Goal: Learn about a topic

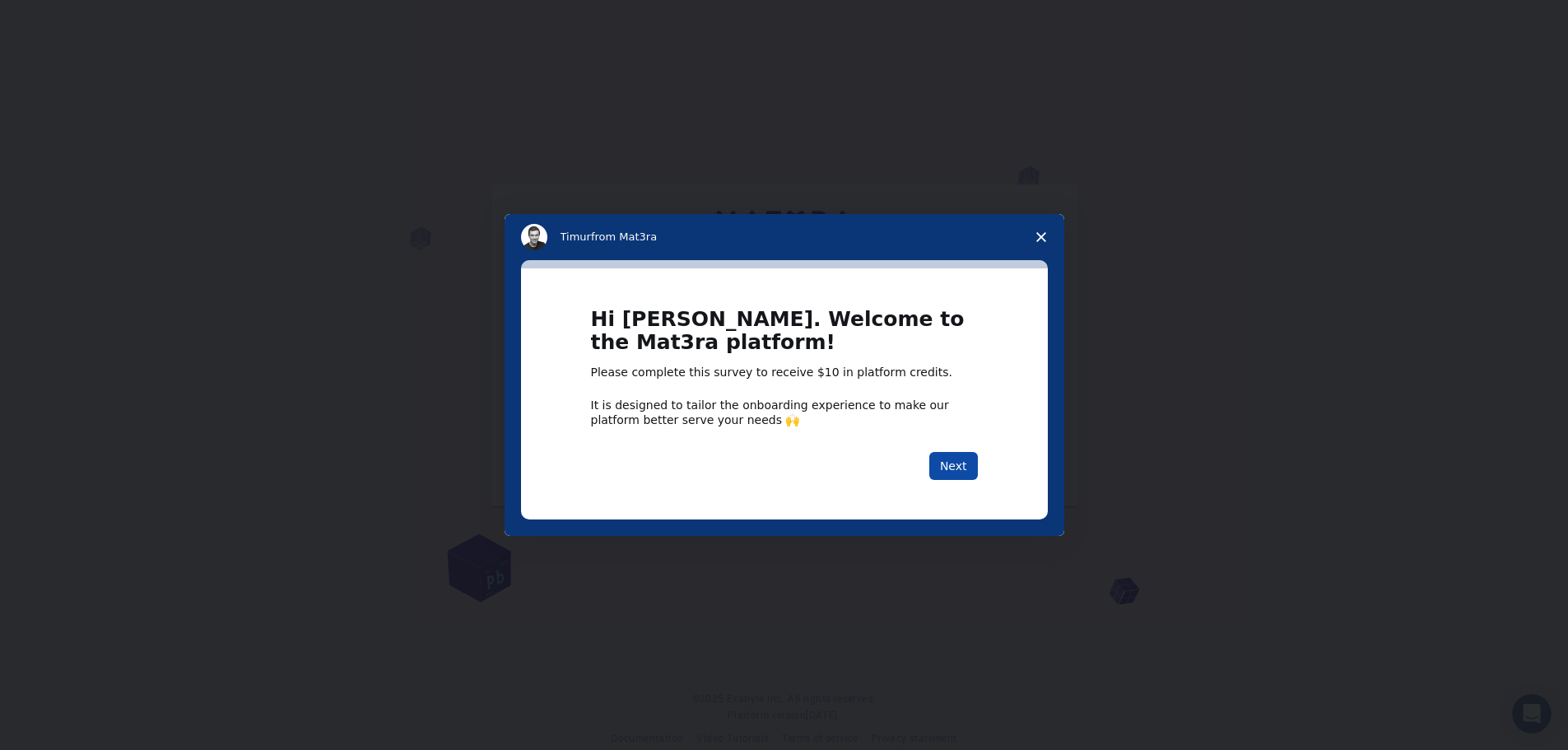
click at [950, 465] on button "Next" at bounding box center [954, 465] width 49 height 28
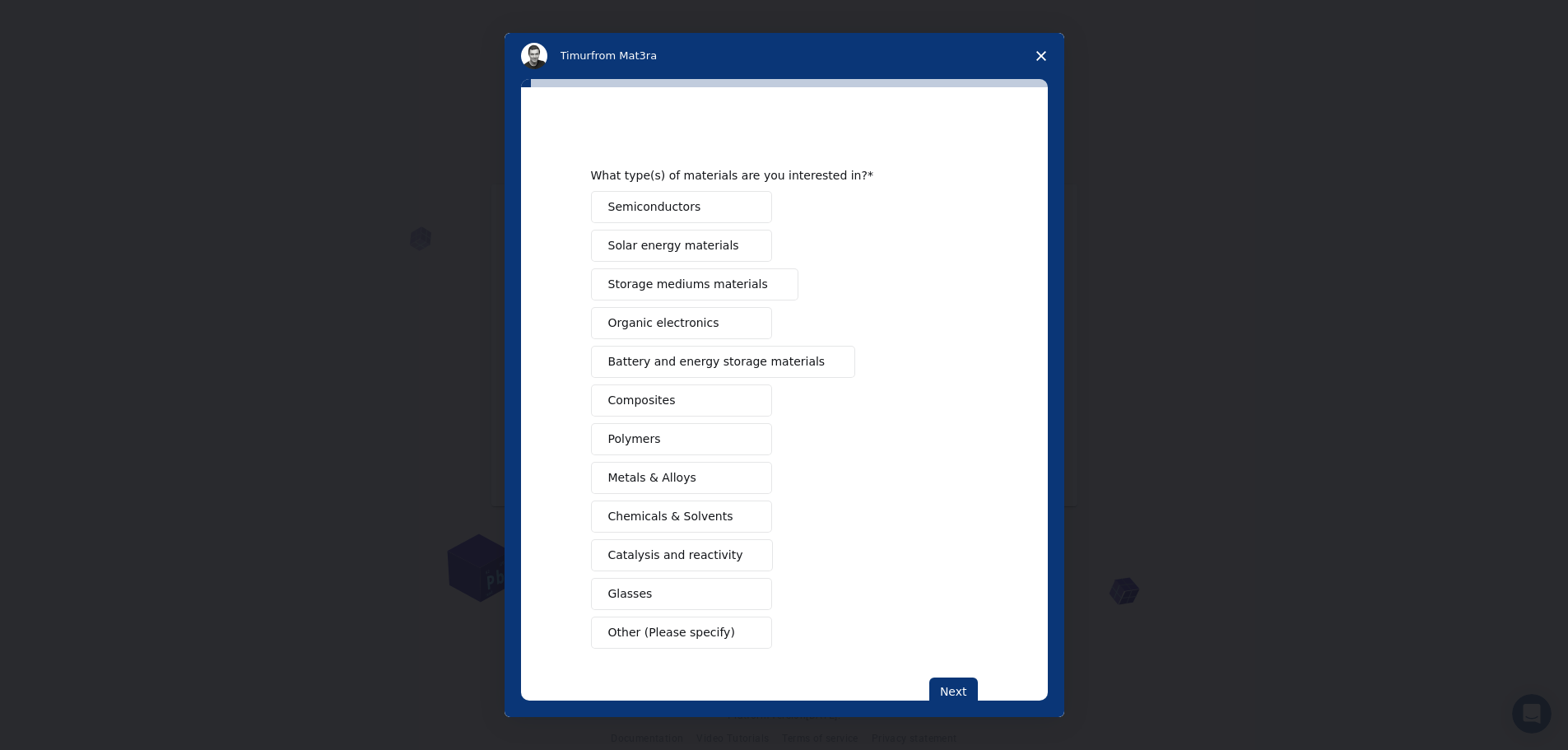
click at [626, 555] on span "Catalysis and reactivity" at bounding box center [676, 555] width 135 height 17
click at [635, 481] on span "Metals & Alloys" at bounding box center [653, 478] width 88 height 17
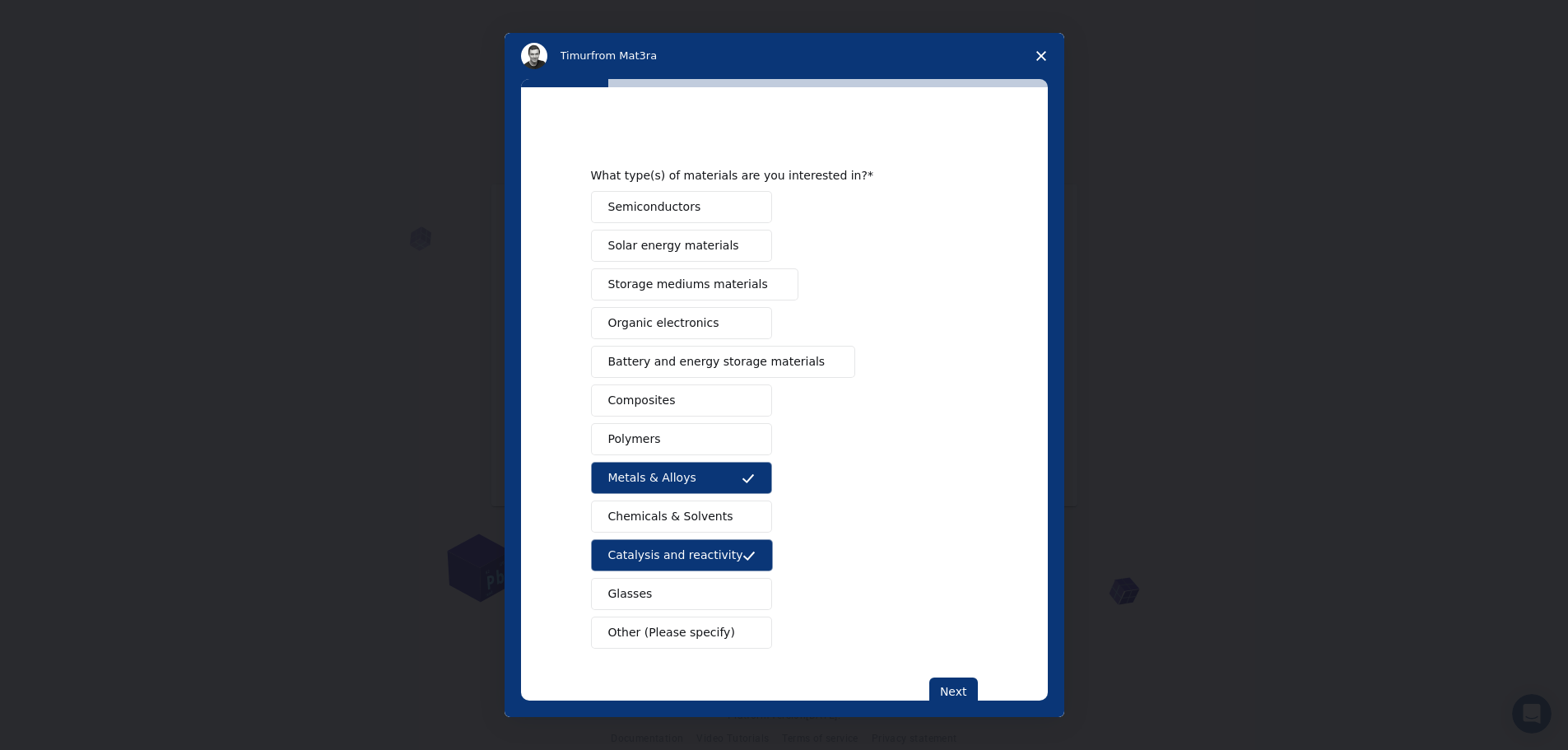
click at [677, 287] on span "Storage mediums materials" at bounding box center [688, 285] width 160 height 17
click at [655, 367] on span "Battery and energy storage materials" at bounding box center [717, 362] width 217 height 17
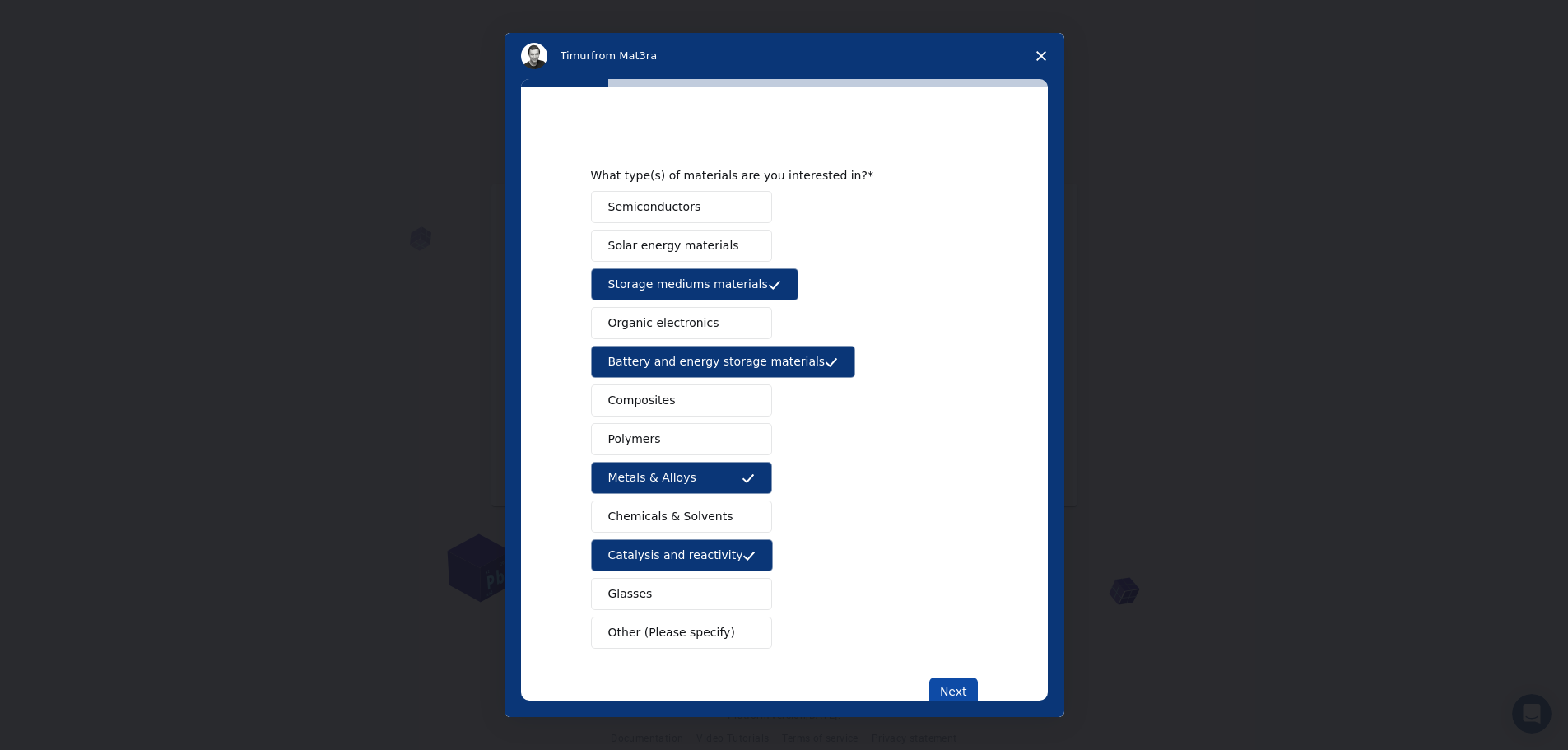
click at [955, 687] on button "Next" at bounding box center [954, 691] width 49 height 28
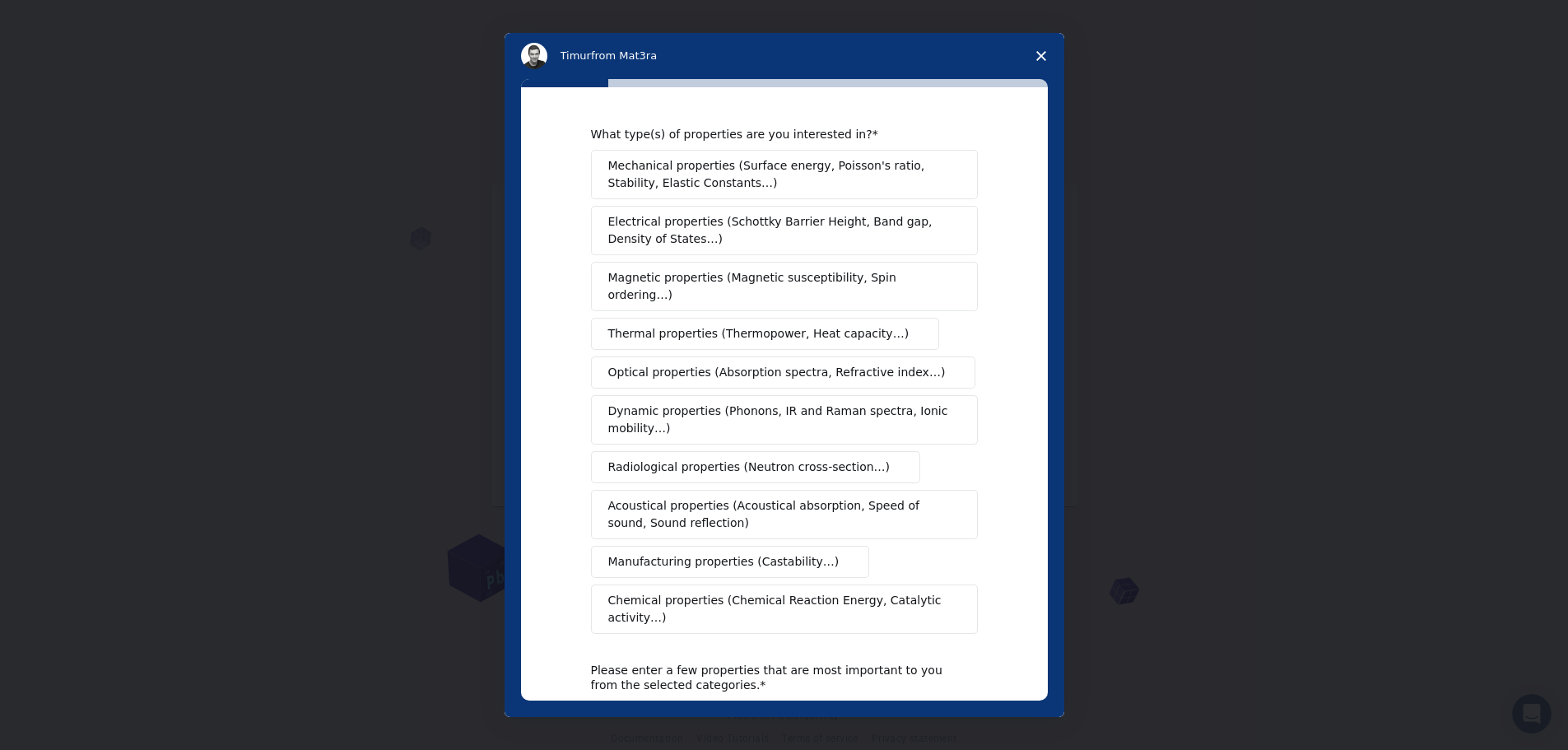
click at [680, 172] on span "Mechanical properties (Surface energy, Poisson's ratio, Stability, Elastic Cons…" at bounding box center [780, 175] width 343 height 34
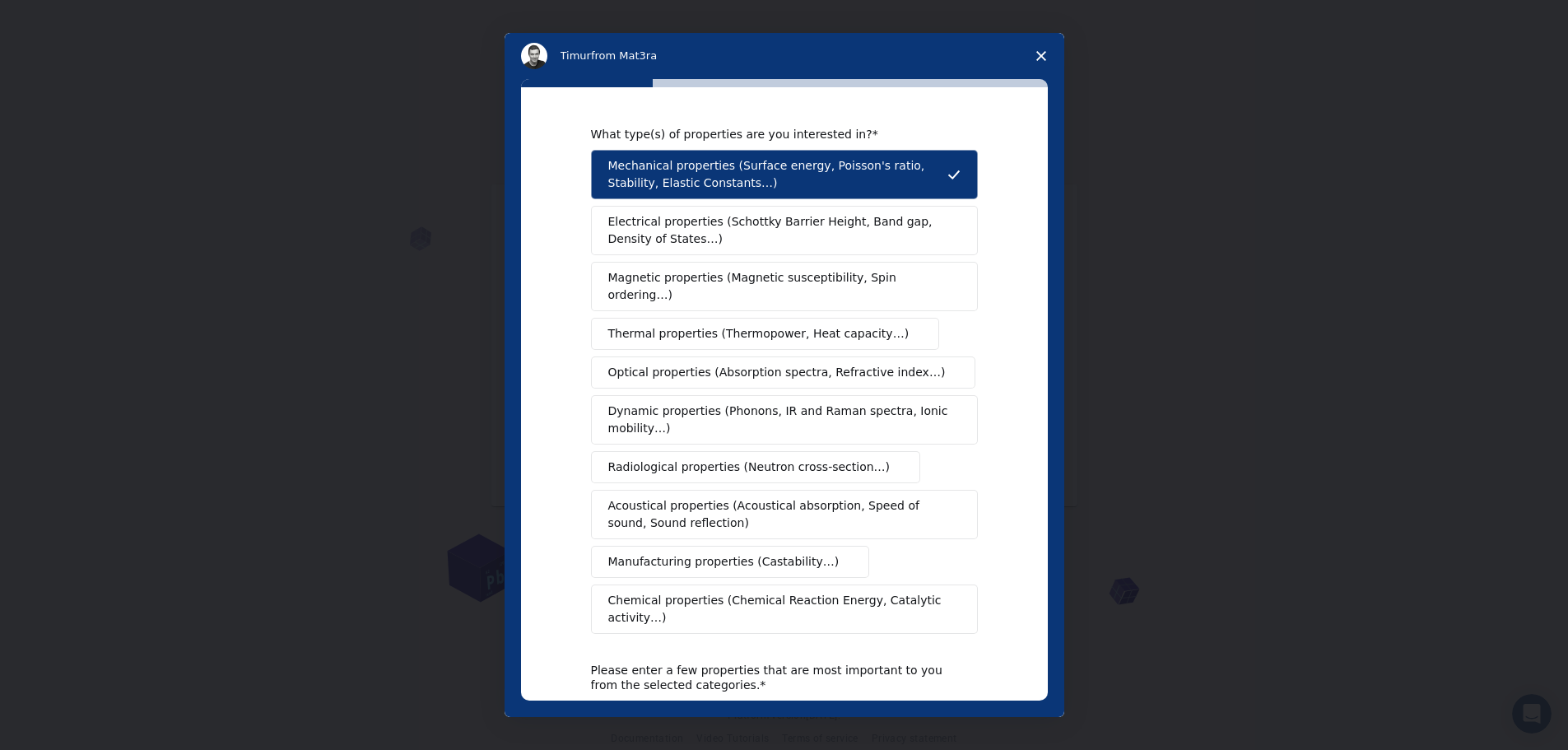
click at [675, 234] on span "Electrical properties (Schottky Barrier Height, Band gap, Density of States…)" at bounding box center [780, 230] width 342 height 34
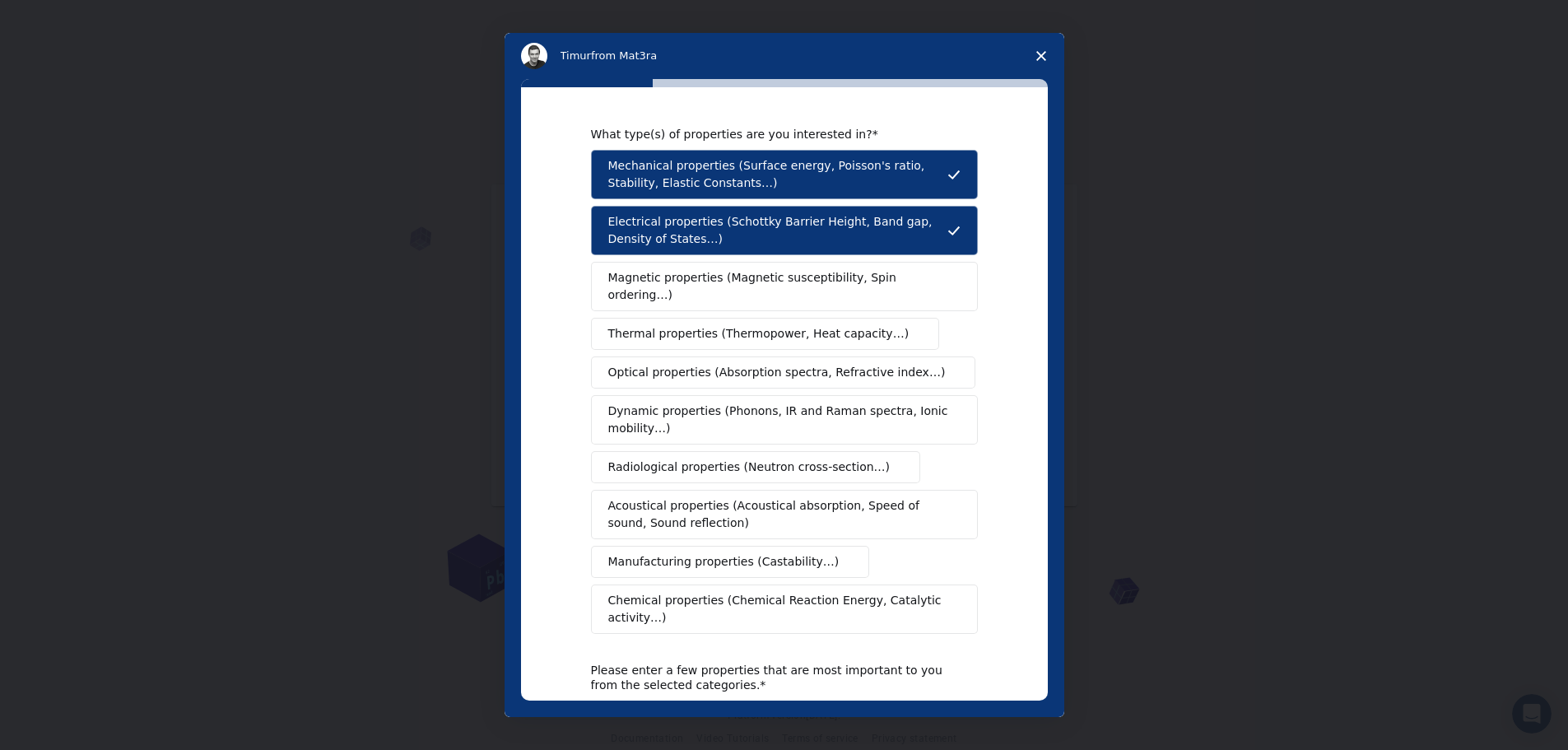
click at [664, 325] on span "Thermal properties (Thermopower, Heat capacity…)" at bounding box center [759, 333] width 301 height 17
click at [663, 364] on span "Optical properties (Absorption spectra, Refractive index…)" at bounding box center [777, 373] width 337 height 17
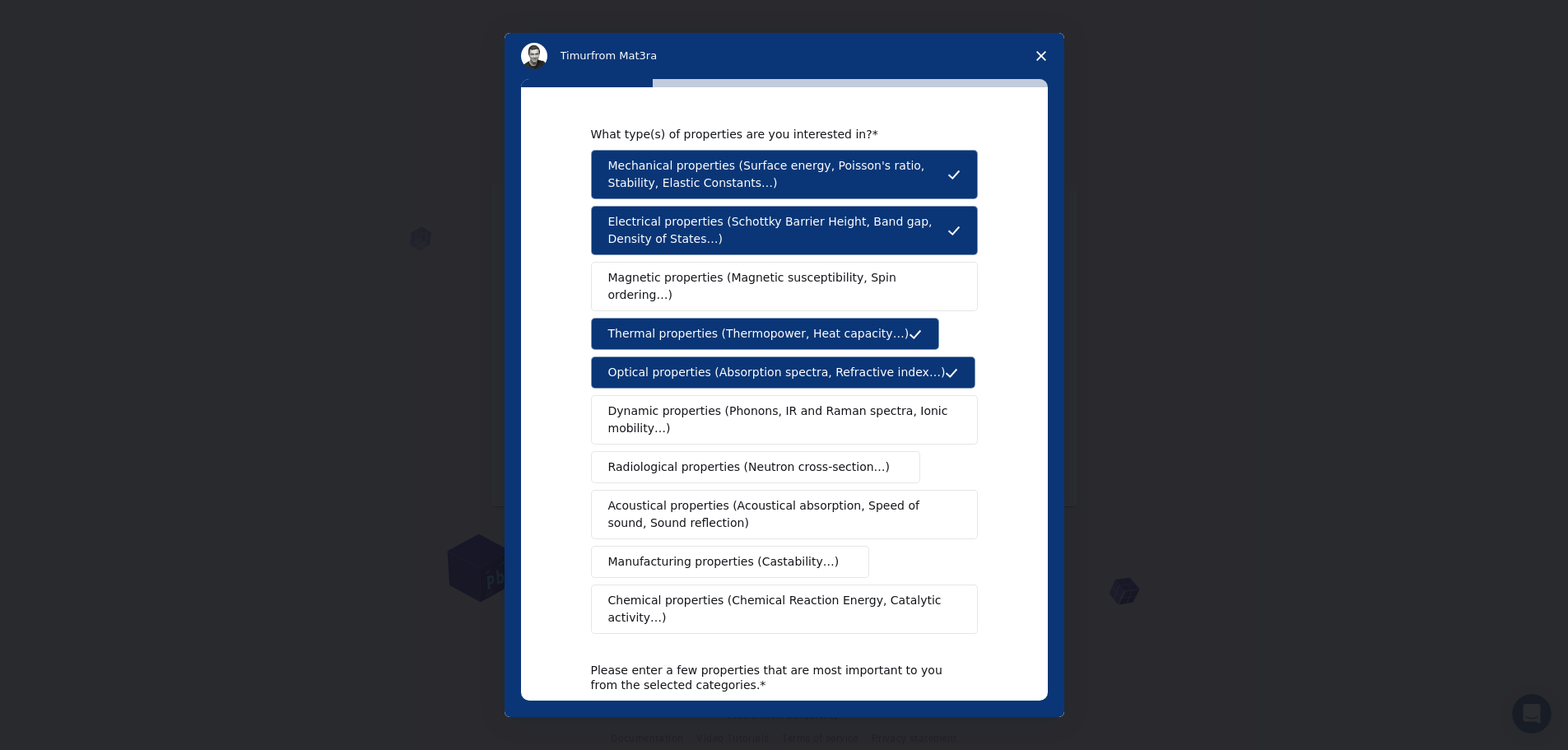
click at [635, 412] on span "Dynamic properties (Phonons, IR and Raman spectra, Ionic mobility…)" at bounding box center [779, 419] width 341 height 34
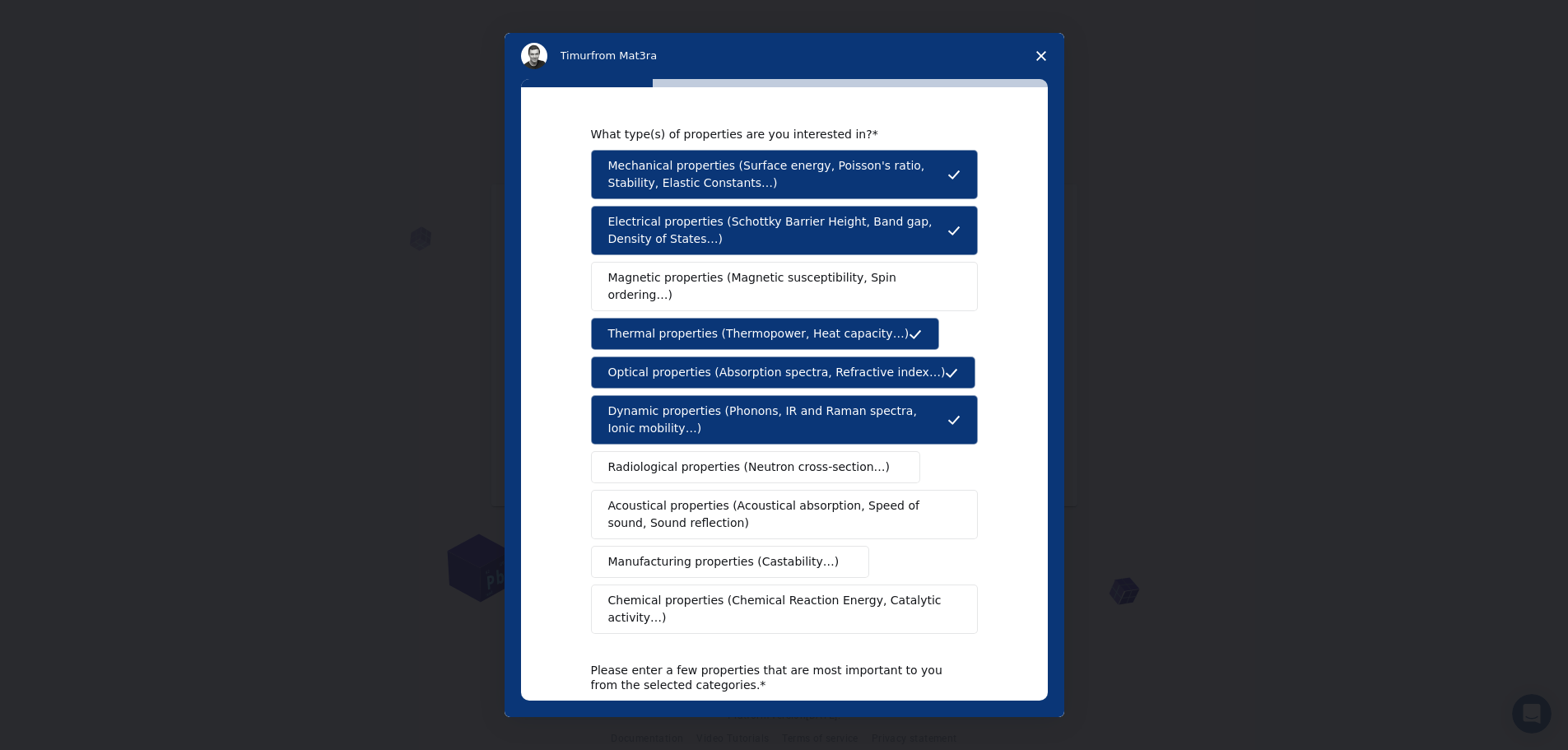
click at [620, 497] on span "Acoustical properties (Acoustical absorption, Speed of sound, Sound reflection)" at bounding box center [780, 514] width 342 height 34
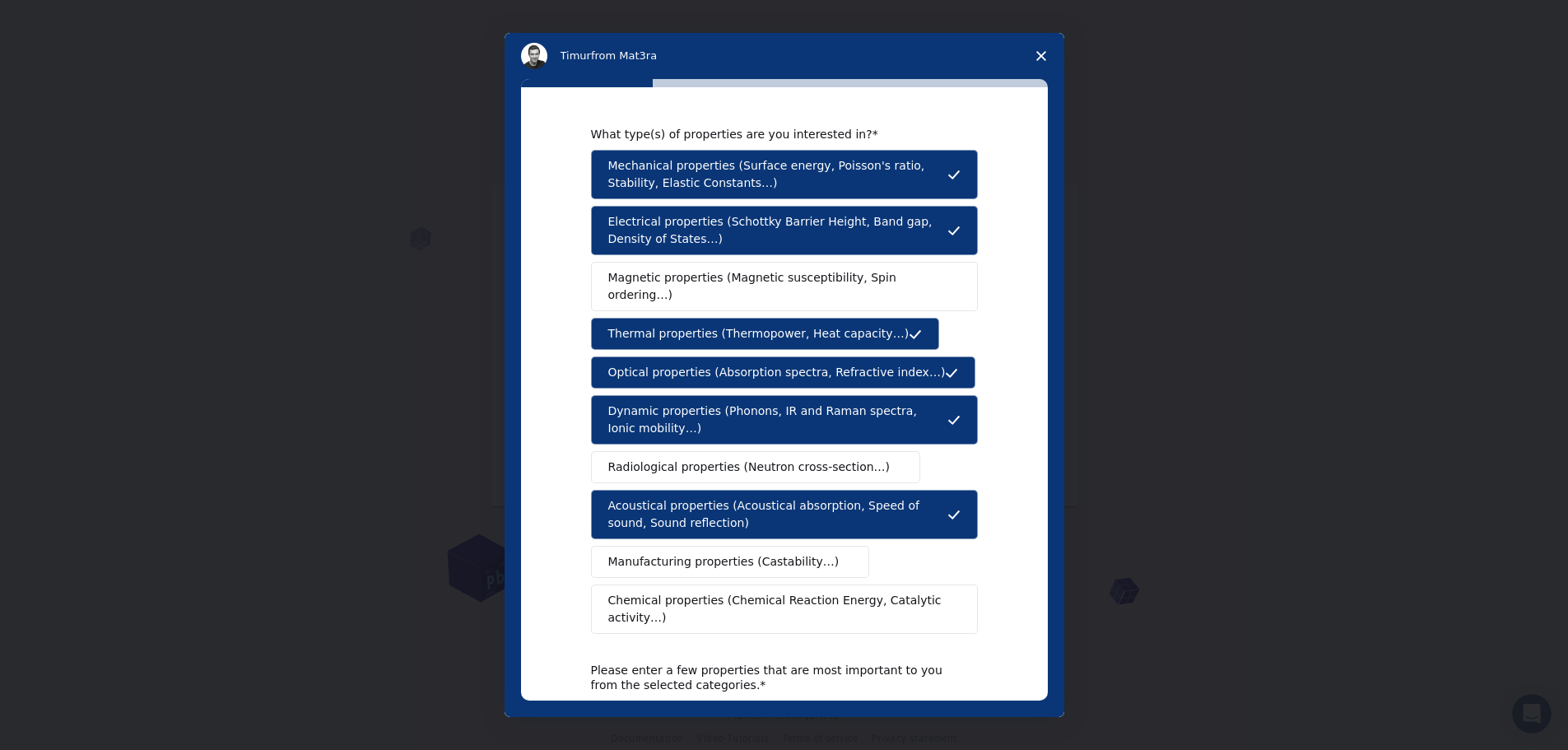
click at [620, 497] on span "Acoustical properties (Acoustical absorption, Speed of sound, Sound reflection)" at bounding box center [778, 514] width 339 height 34
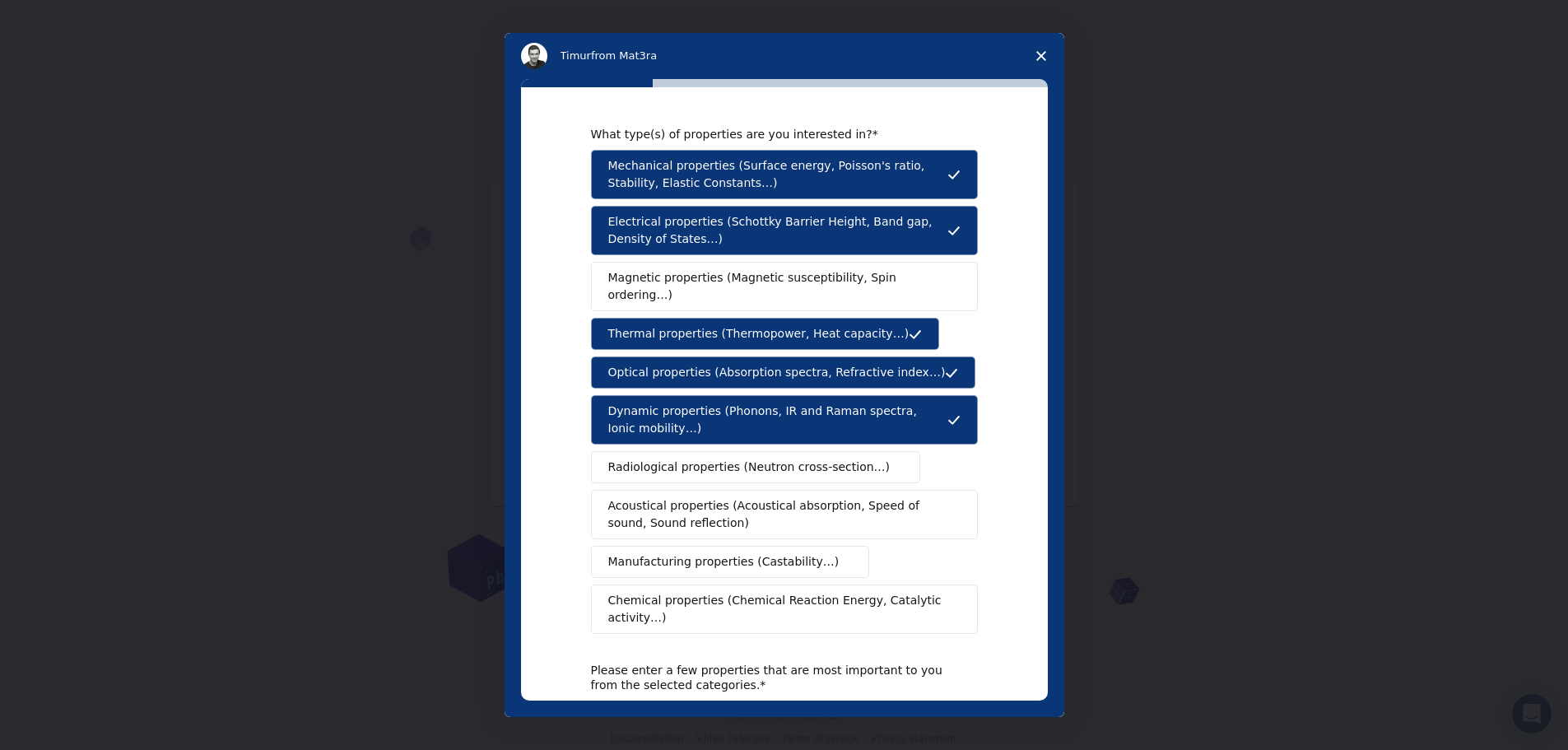
click at [638, 591] on span "Chemical properties (Chemical Reaction Energy, Catalytic activity…)" at bounding box center [779, 609] width 341 height 34
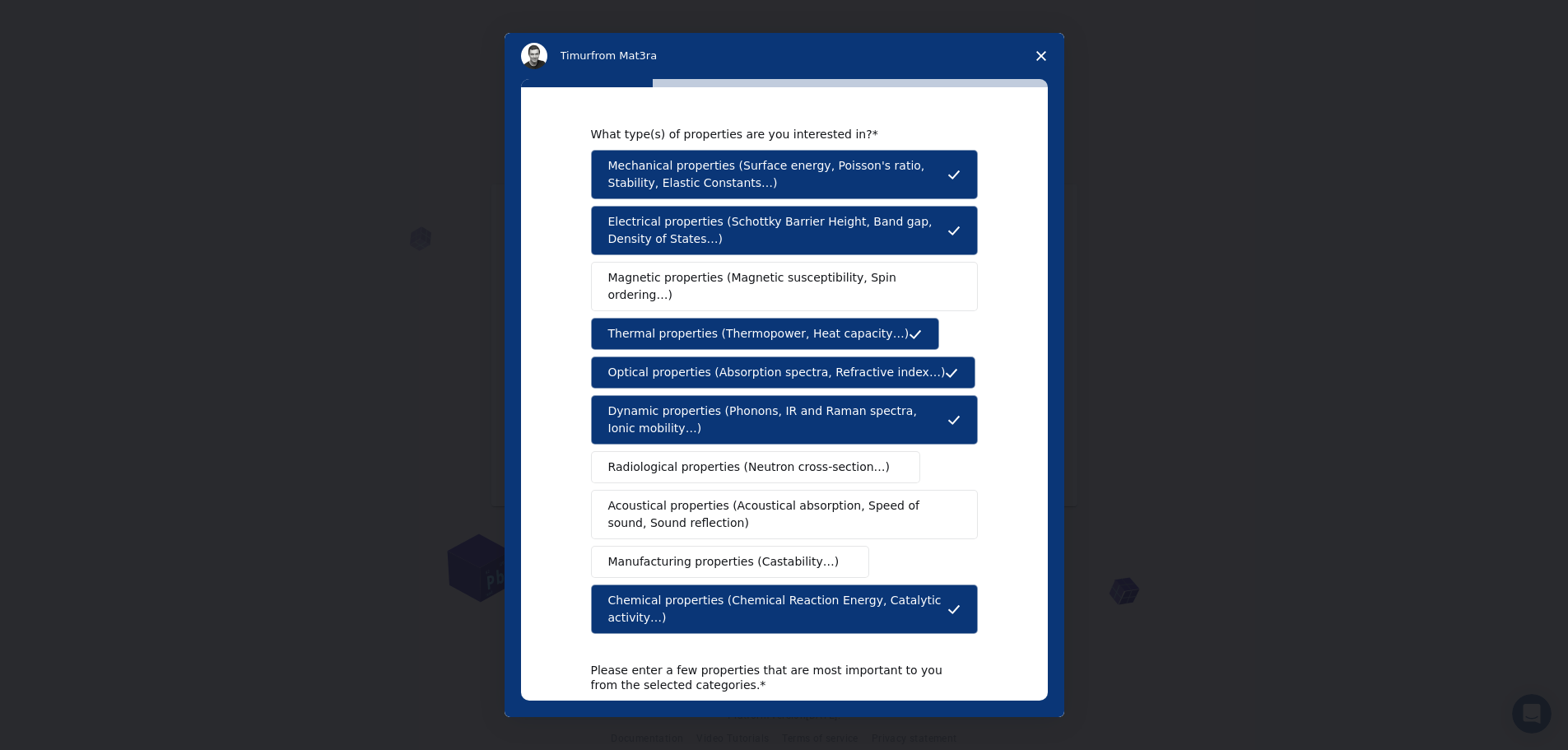
click at [621, 273] on span "Magnetic properties (Magnetic susceptibility, Spin ordering…)" at bounding box center [779, 287] width 340 height 34
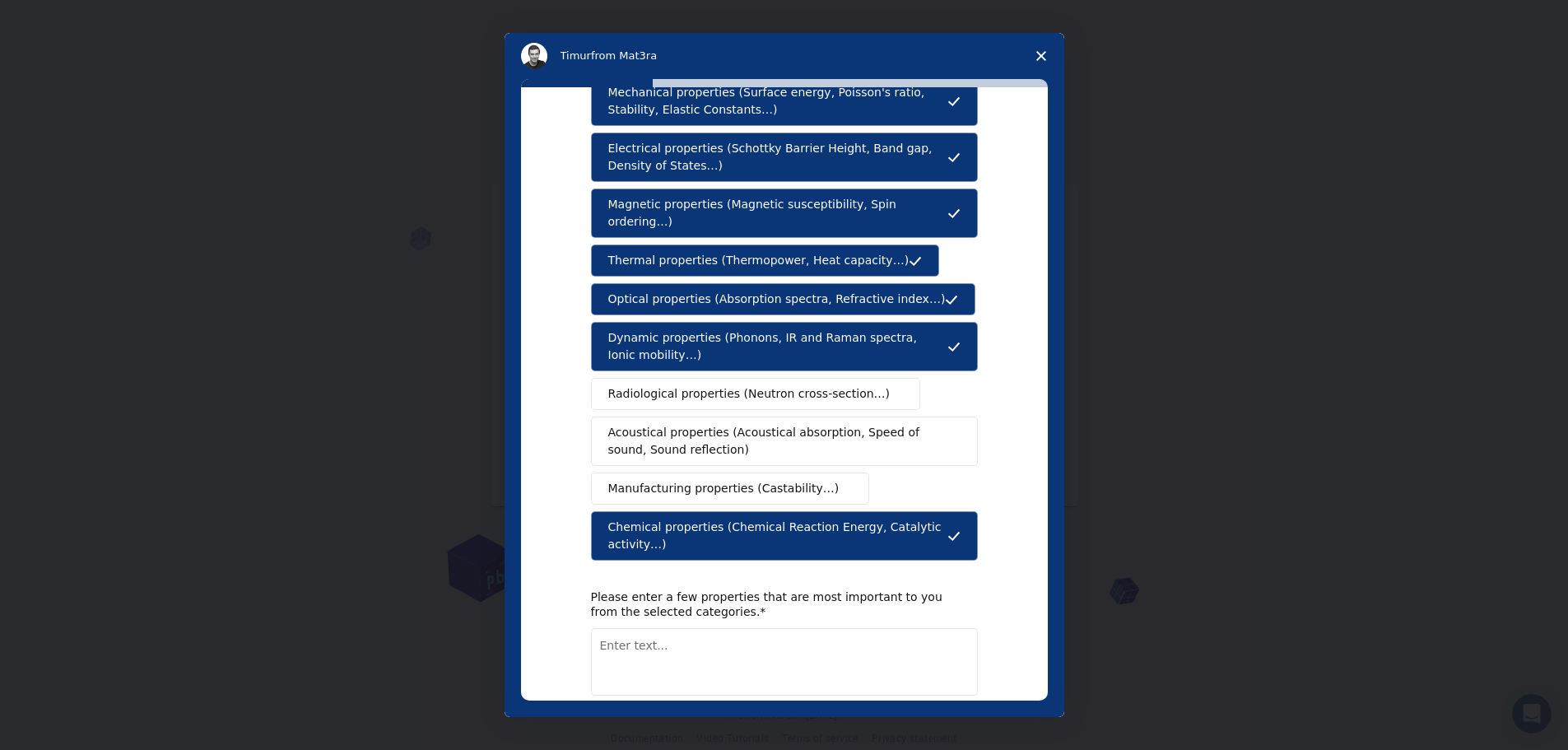
scroll to position [130, 0]
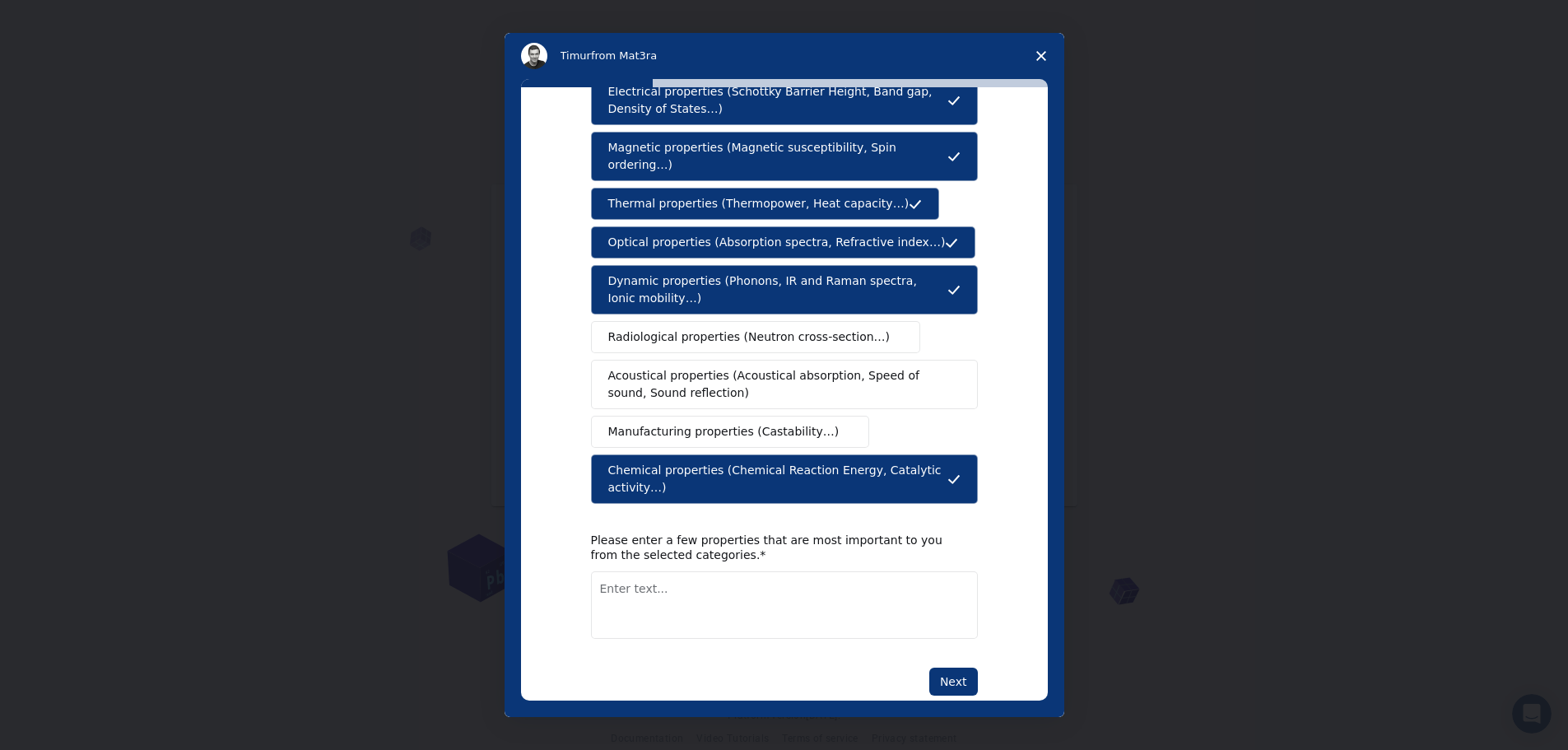
click at [662, 571] on textarea "Enter text..." at bounding box center [784, 605] width 387 height 68
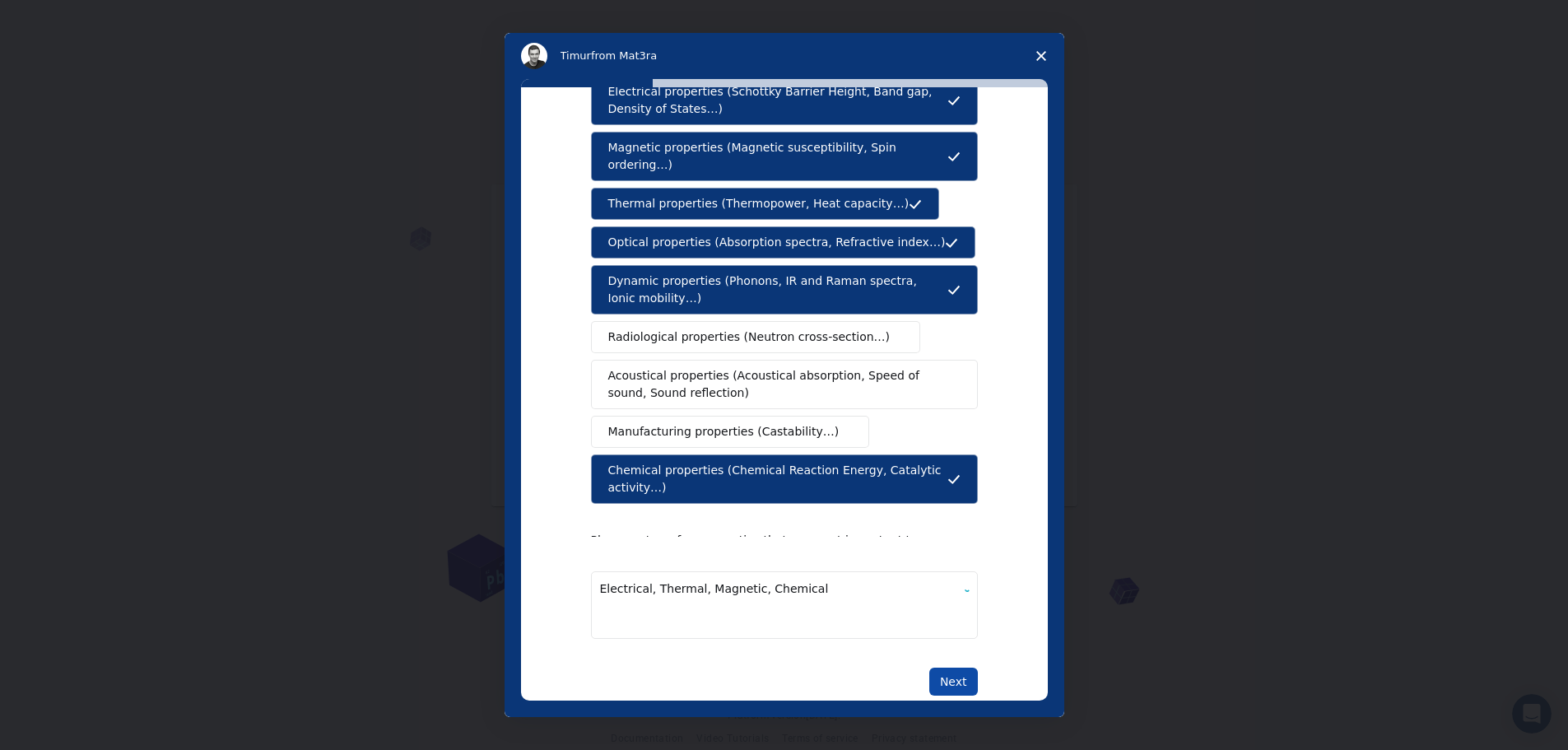
type textarea "Electrical, Thermal, Magnetic, Chemical"
drag, startPoint x: 967, startPoint y: 651, endPoint x: 949, endPoint y: 651, distance: 18.0
click at [967, 668] on button "Next" at bounding box center [954, 681] width 49 height 28
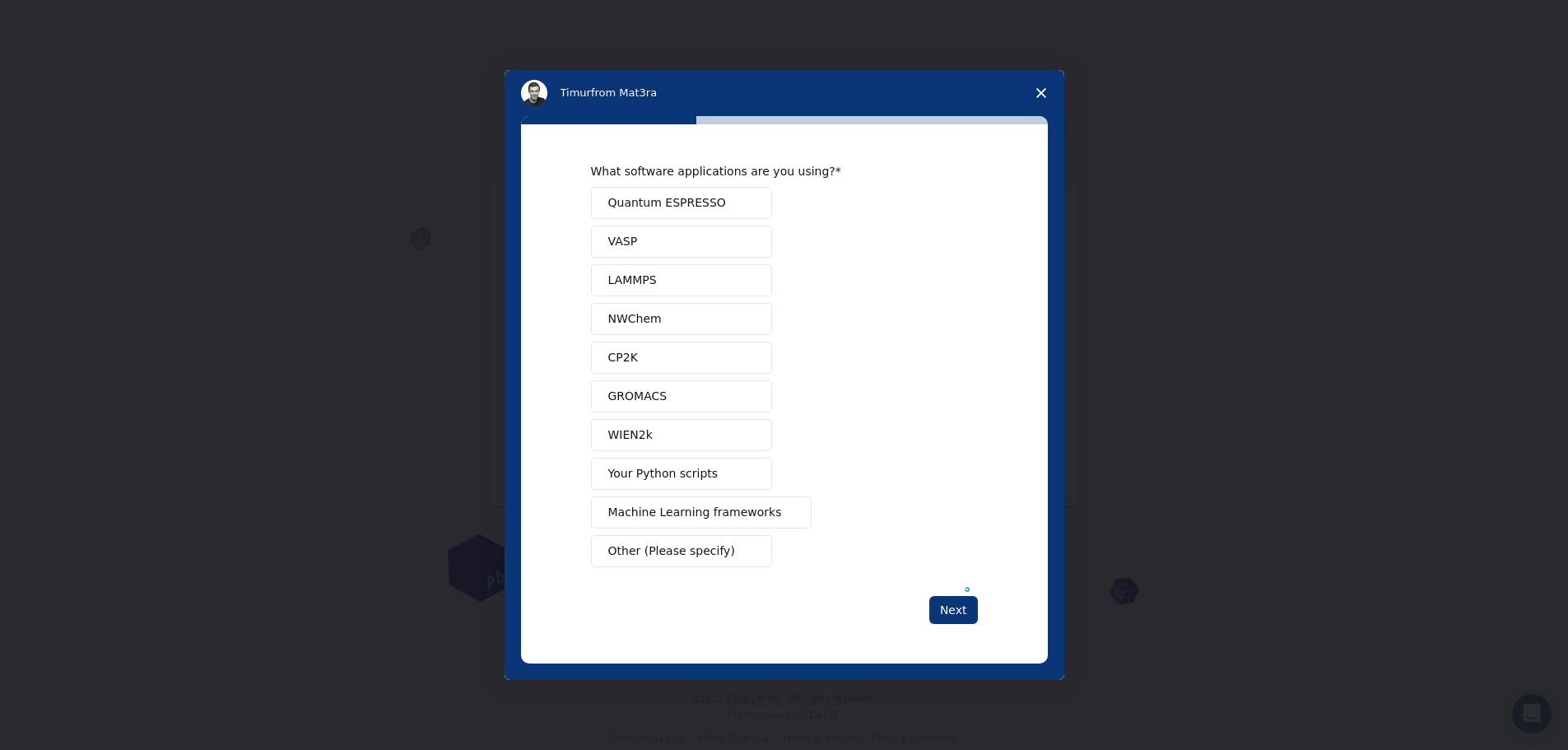
scroll to position [0, 0]
click at [675, 209] on span "Quantum ESPRESSO" at bounding box center [667, 203] width 118 height 17
click at [616, 444] on button "WIEN2k" at bounding box center [681, 435] width 182 height 32
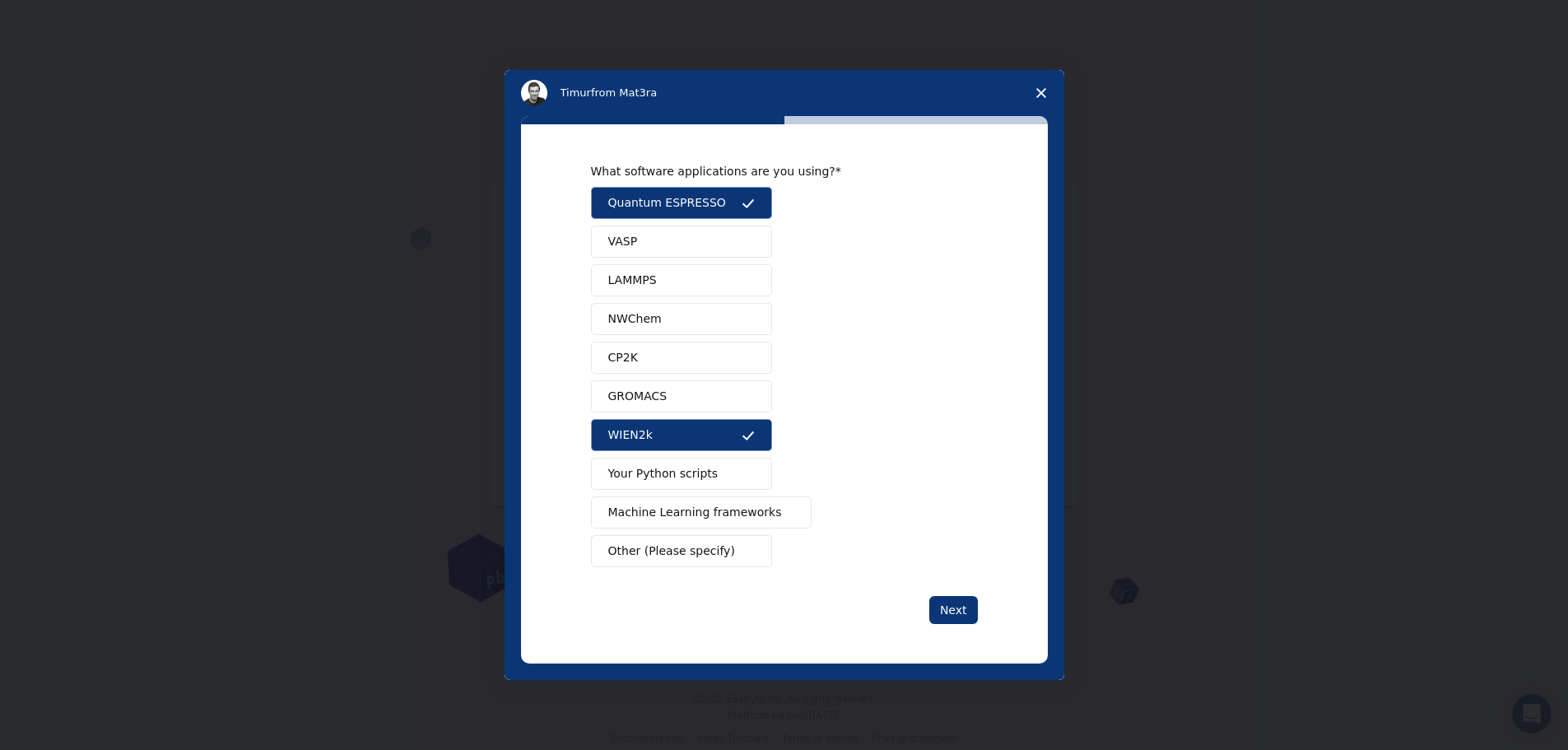
click at [632, 555] on span "Other (Please specify)" at bounding box center [672, 551] width 127 height 17
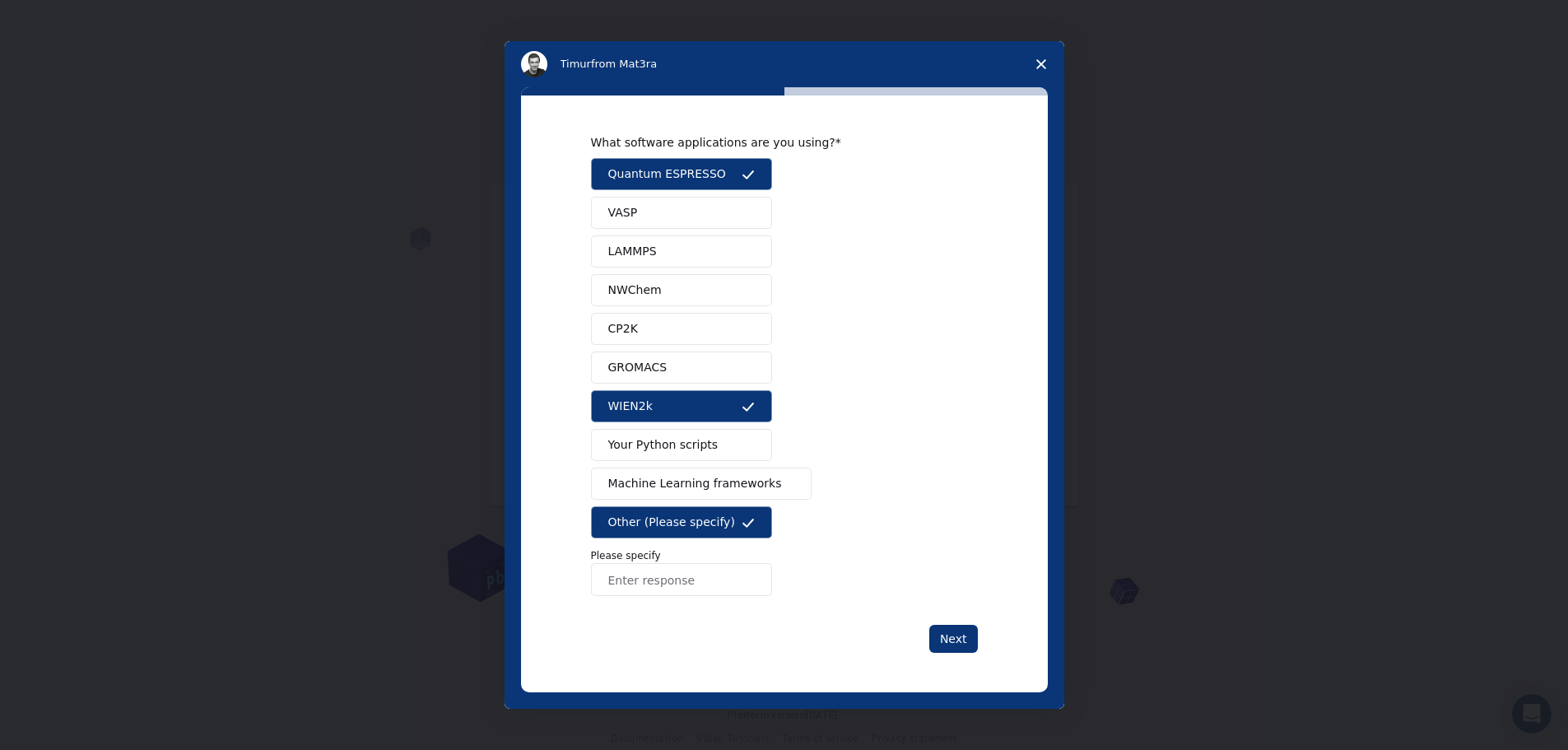
click at [637, 584] on input "Enter response" at bounding box center [681, 579] width 182 height 32
type input "Material Studio"
click at [617, 217] on span "VASP" at bounding box center [623, 213] width 30 height 17
click at [960, 644] on button "Next" at bounding box center [954, 638] width 49 height 28
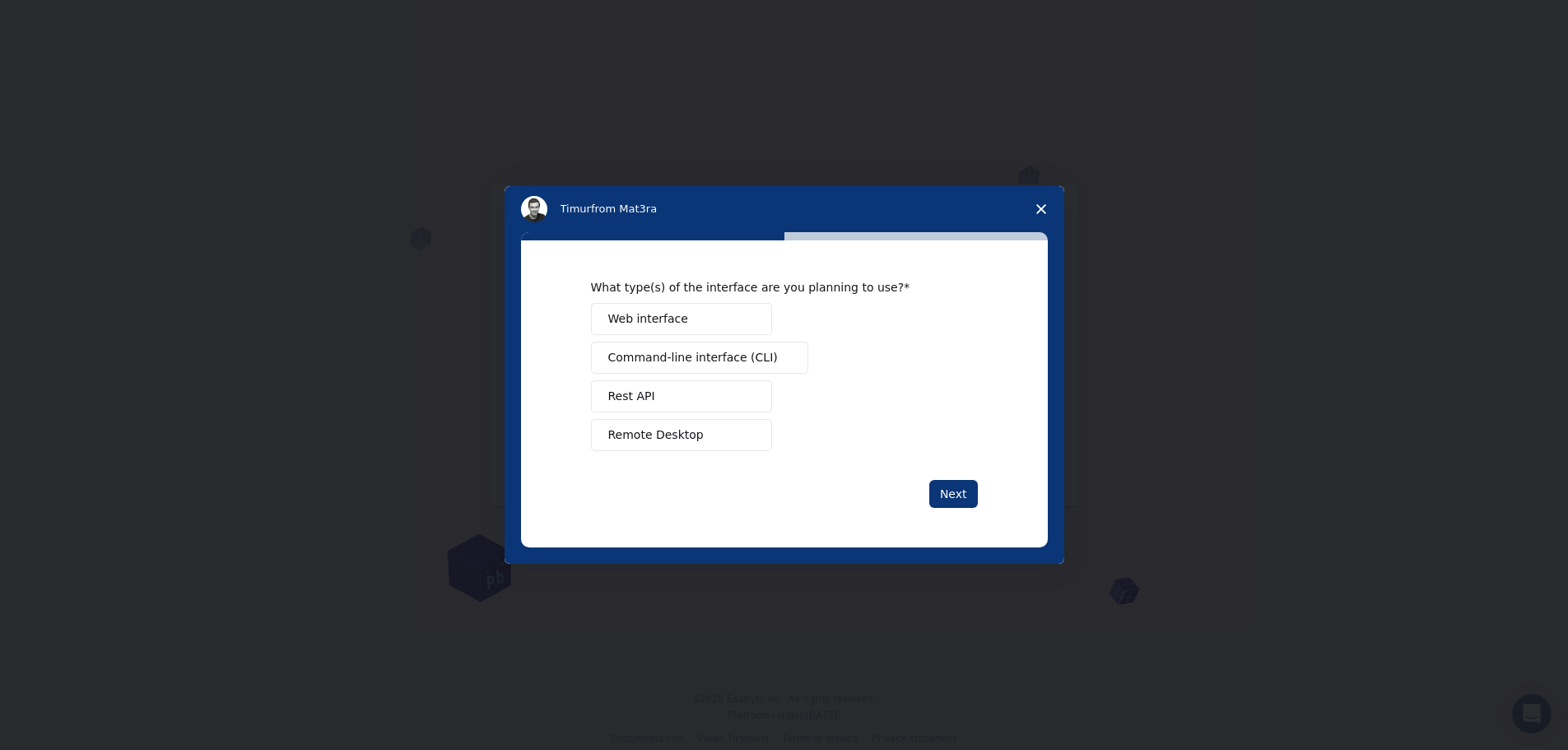
click at [631, 319] on span "Web interface" at bounding box center [649, 319] width 80 height 17
click at [953, 496] on button "Next" at bounding box center [954, 493] width 49 height 28
click at [629, 356] on span "Perform research" at bounding box center [657, 357] width 98 height 17
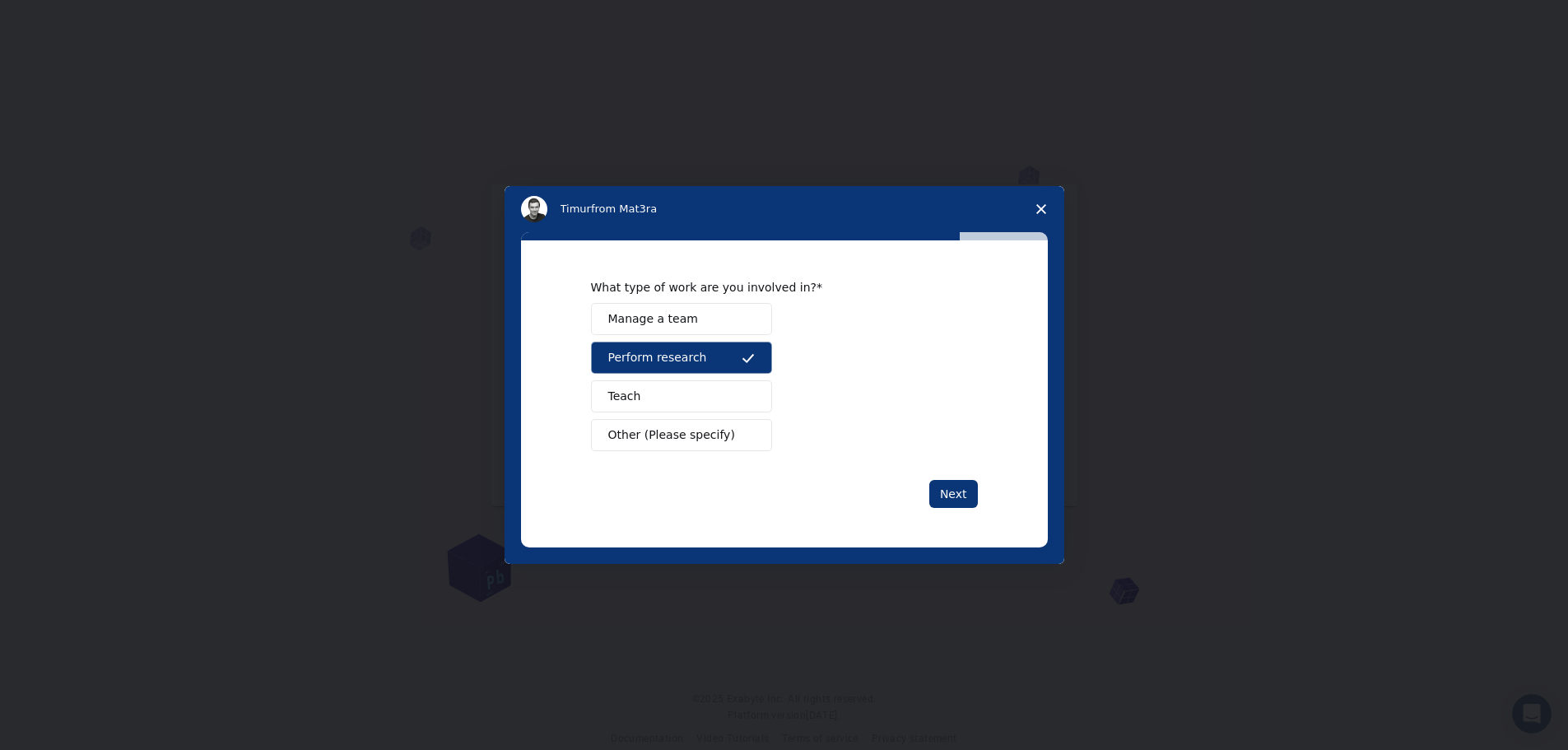
click at [634, 438] on span "Other (Please specify)" at bounding box center [672, 435] width 127 height 17
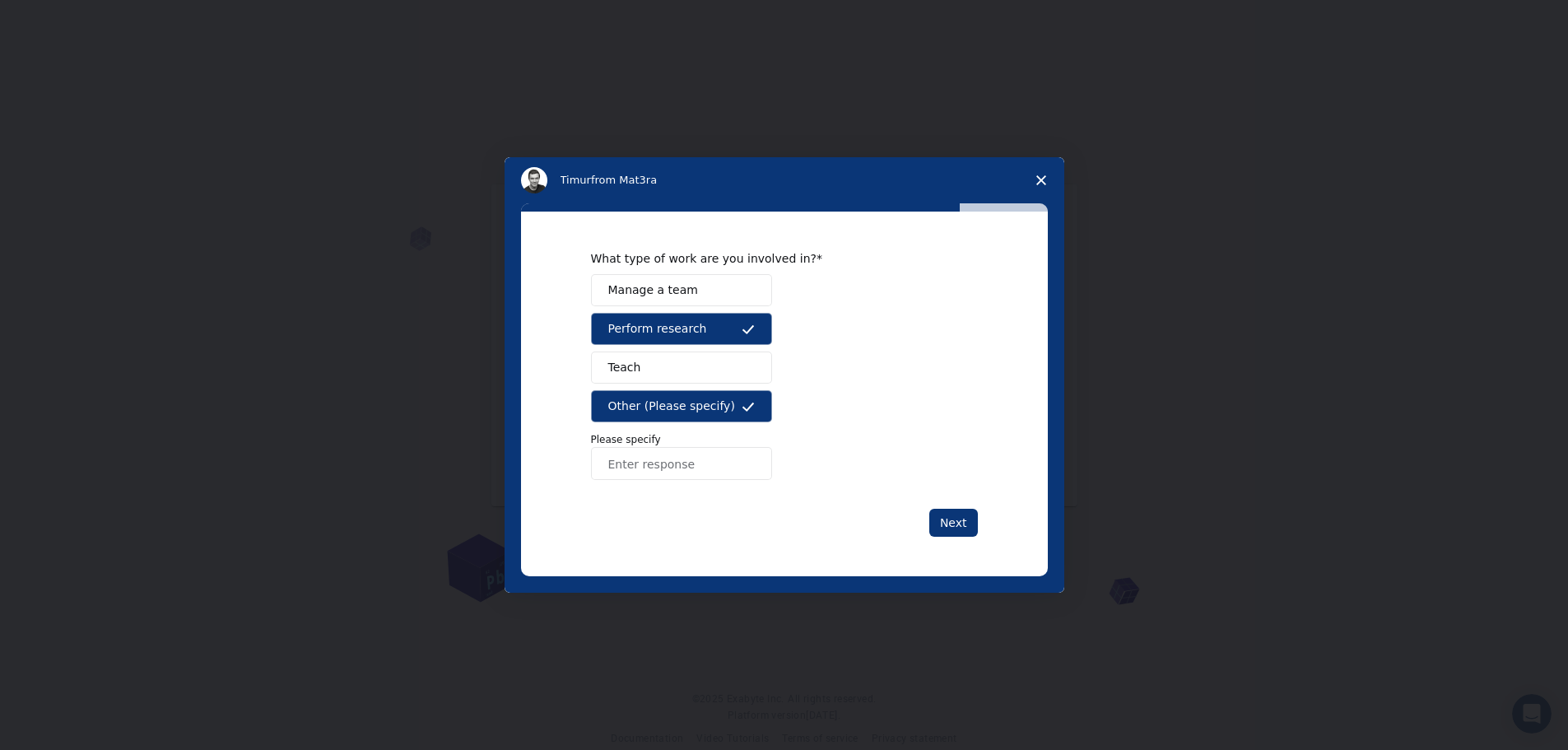
click at [627, 403] on span "Other (Please specify)" at bounding box center [672, 406] width 127 height 17
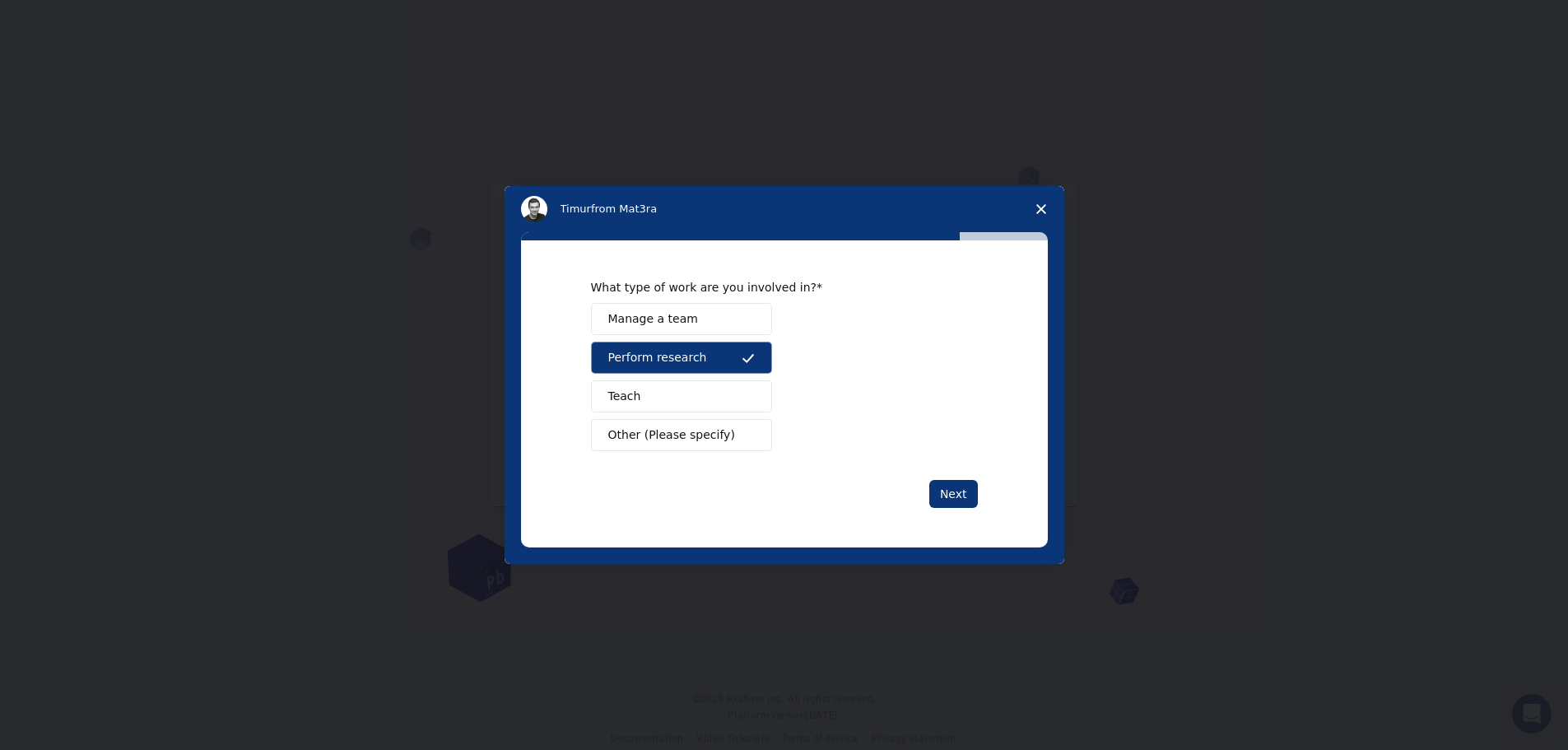
click at [628, 317] on span "Manage a team" at bounding box center [654, 319] width 90 height 17
click at [953, 491] on button "Next" at bounding box center [954, 493] width 49 height 28
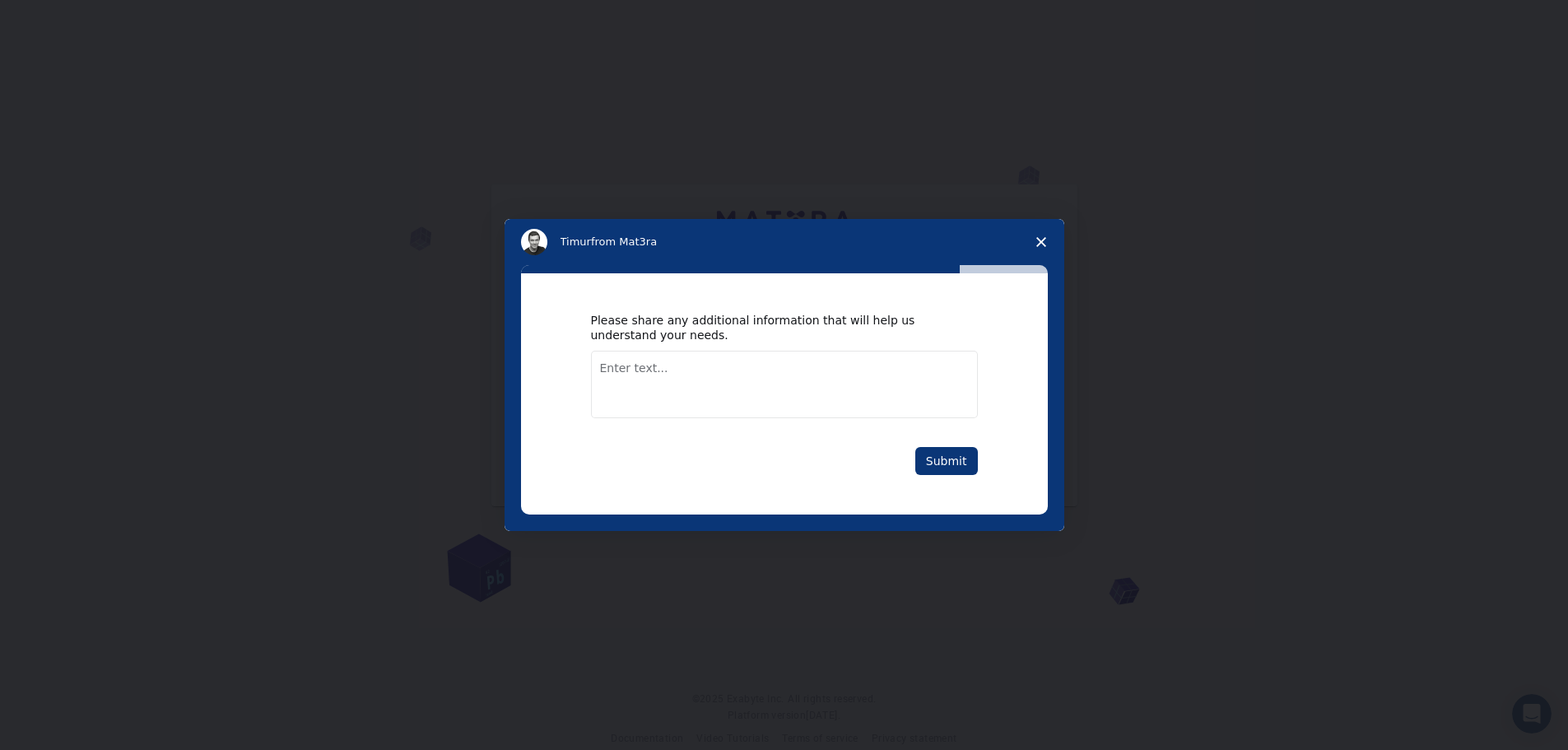
click at [601, 369] on textarea "Enter text..." at bounding box center [784, 384] width 387 height 68
type textarea "I want to learn"
click at [950, 466] on button "Submit" at bounding box center [946, 461] width 62 height 28
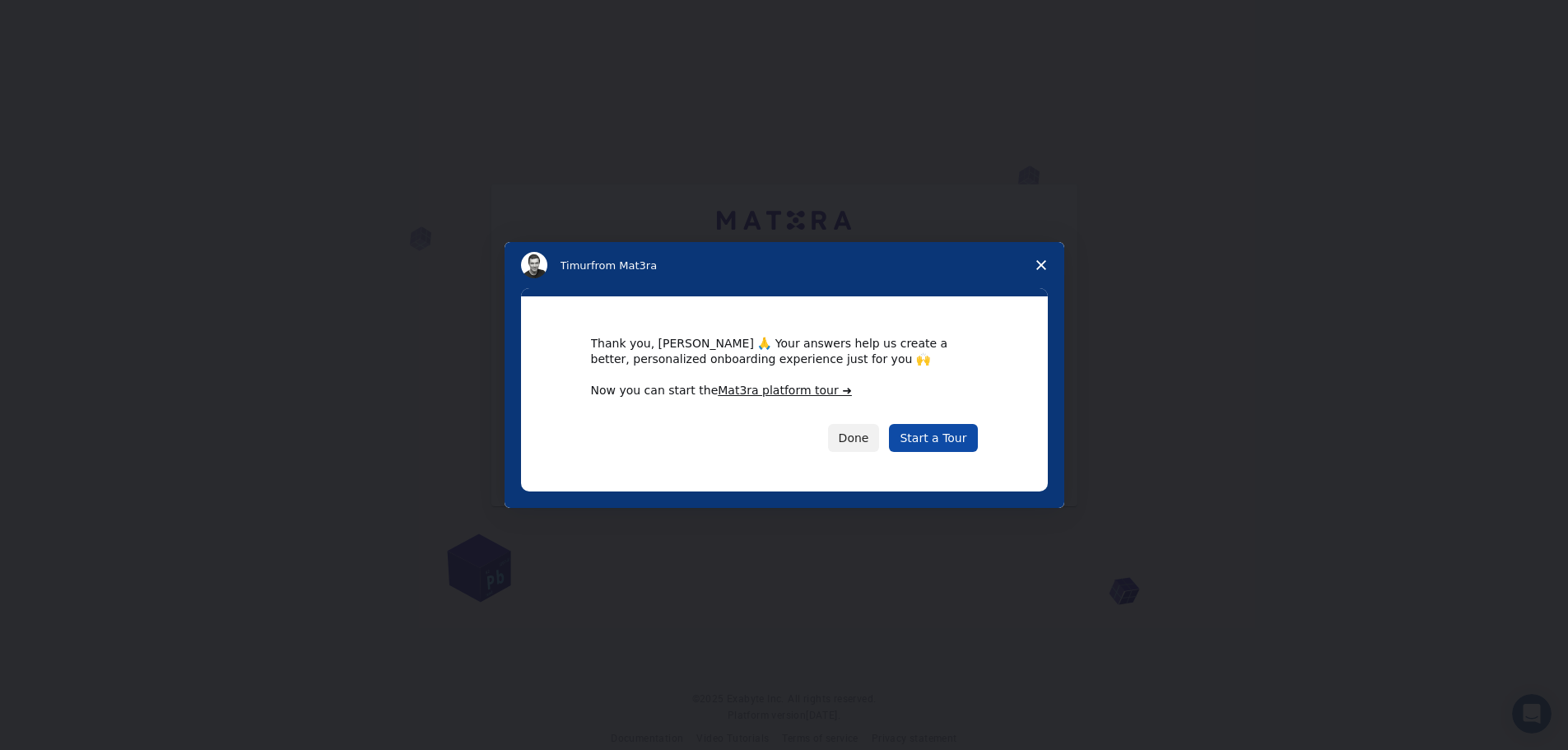
click at [945, 431] on link "Start a Tour" at bounding box center [933, 438] width 88 height 28
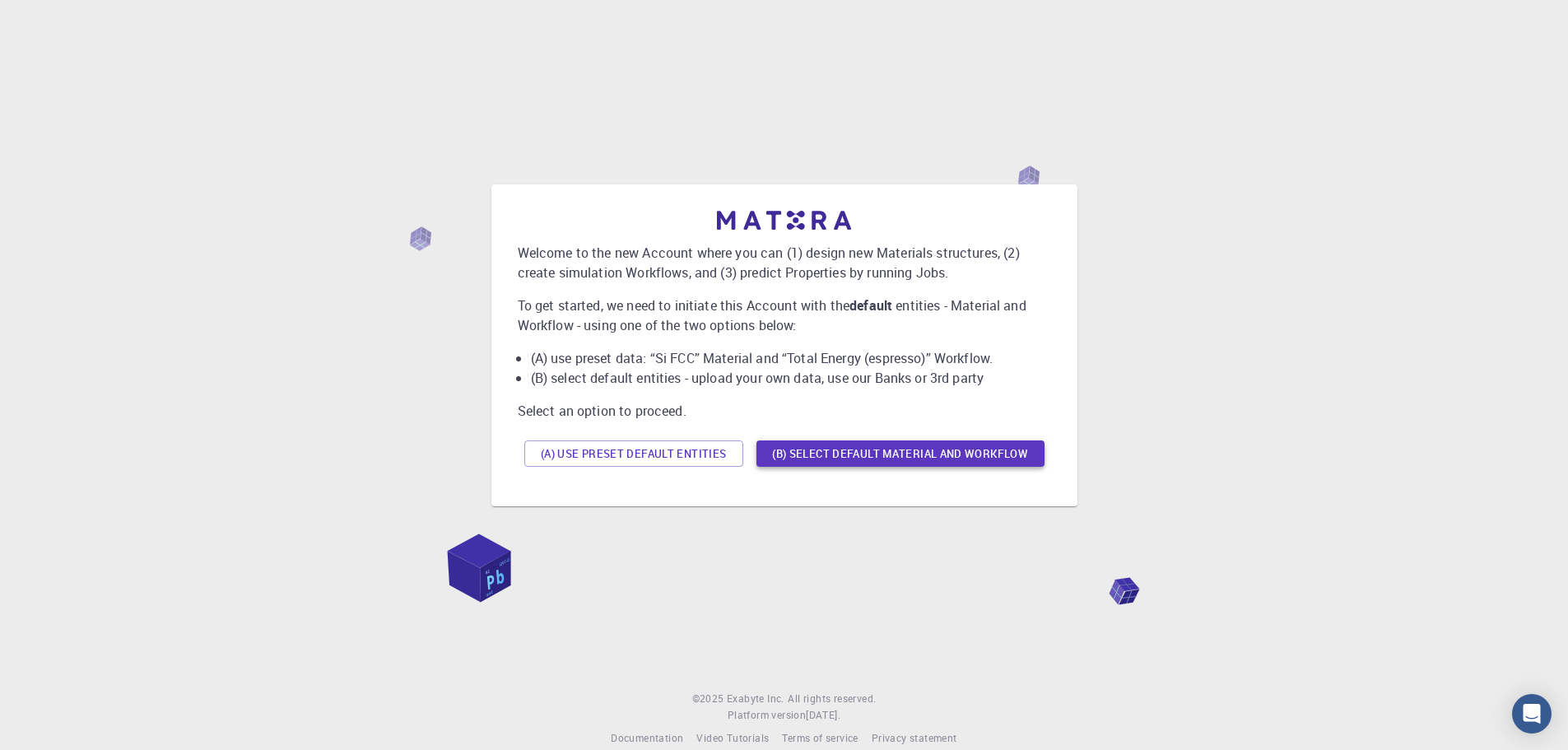
click at [874, 455] on button "(B) Select default material and workflow" at bounding box center [900, 454] width 288 height 27
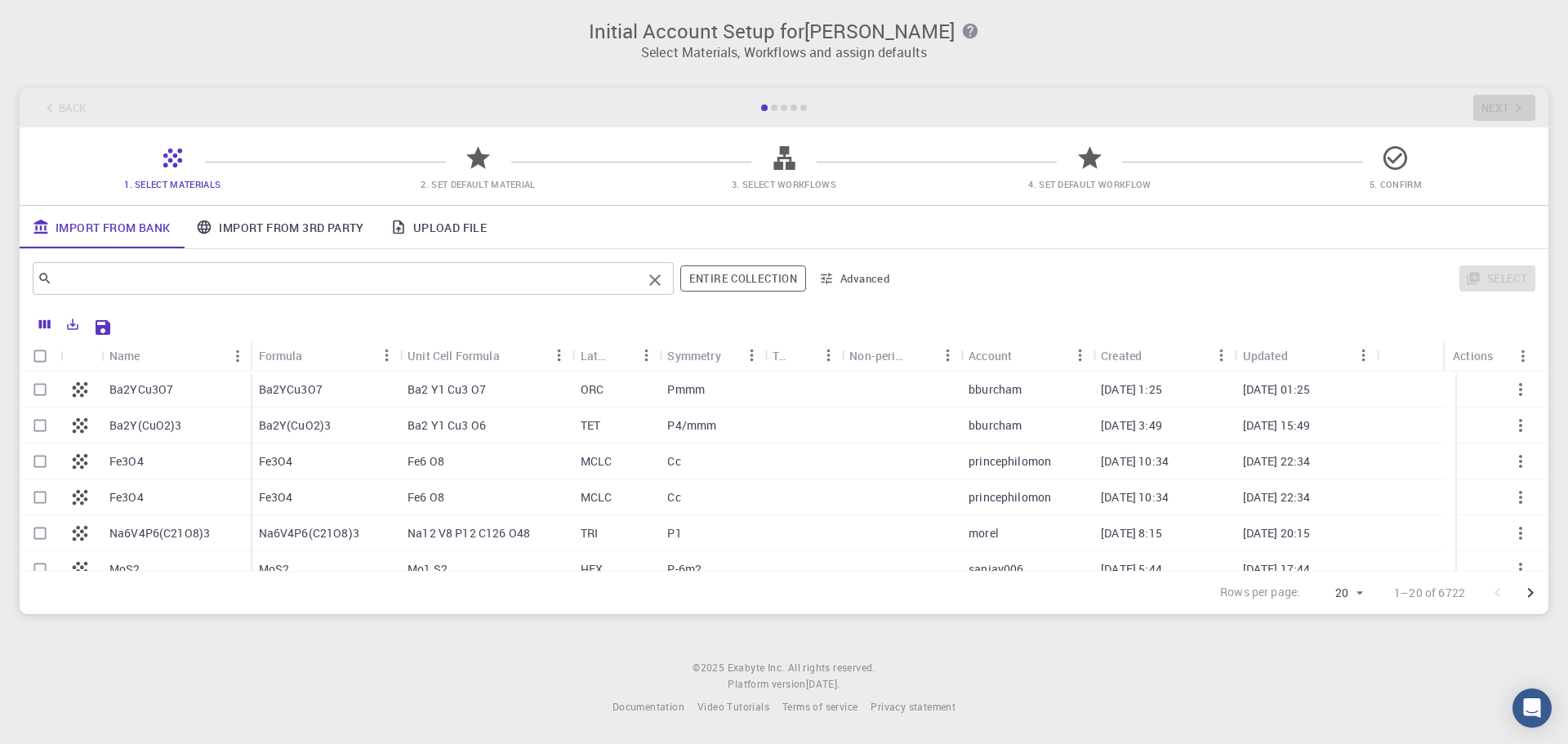
click at [147, 271] on input "text" at bounding box center [347, 279] width 590 height 23
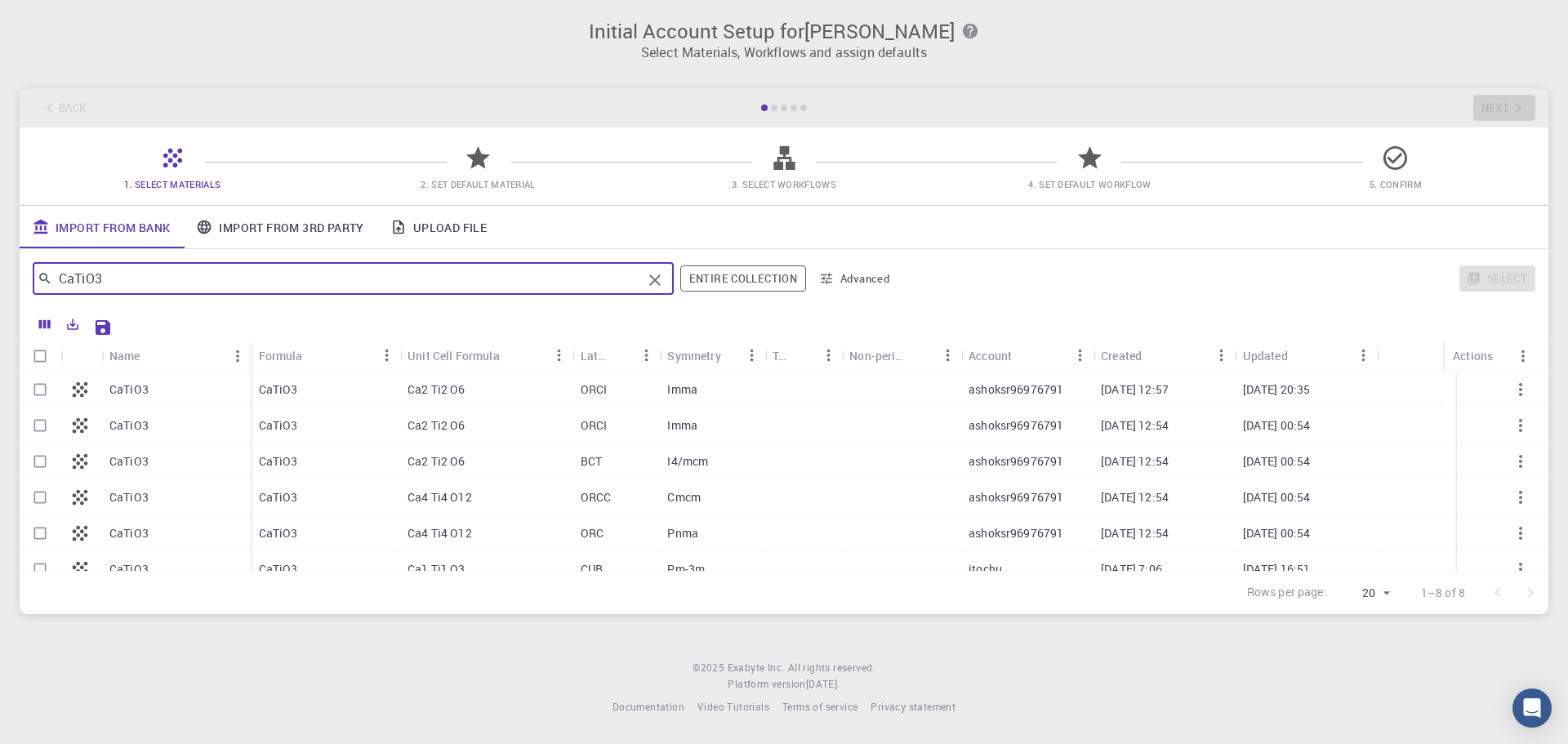
type input "CaTiO3"
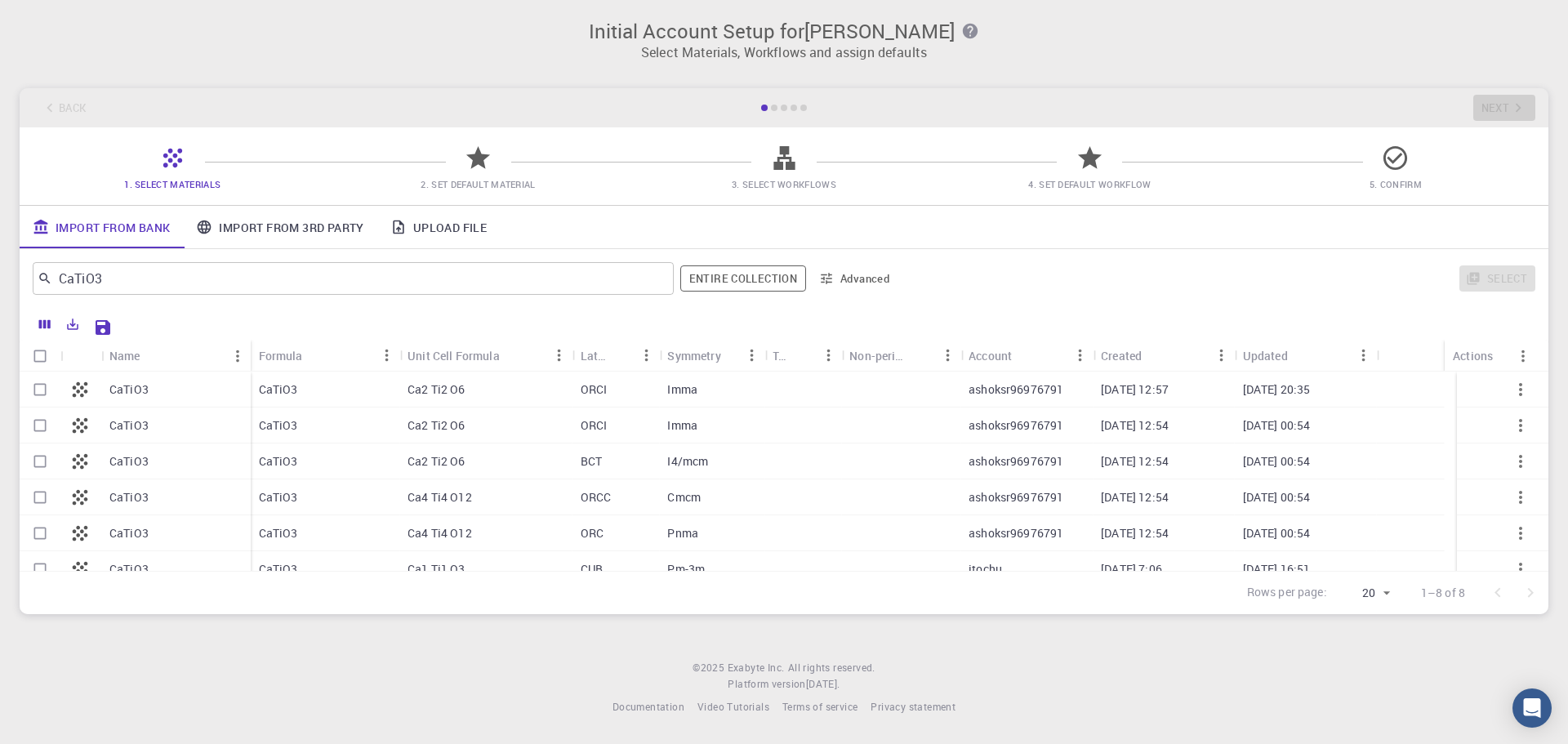
click at [125, 390] on p "CaTiO3" at bounding box center [128, 389] width 39 height 16
checkbox input "true"
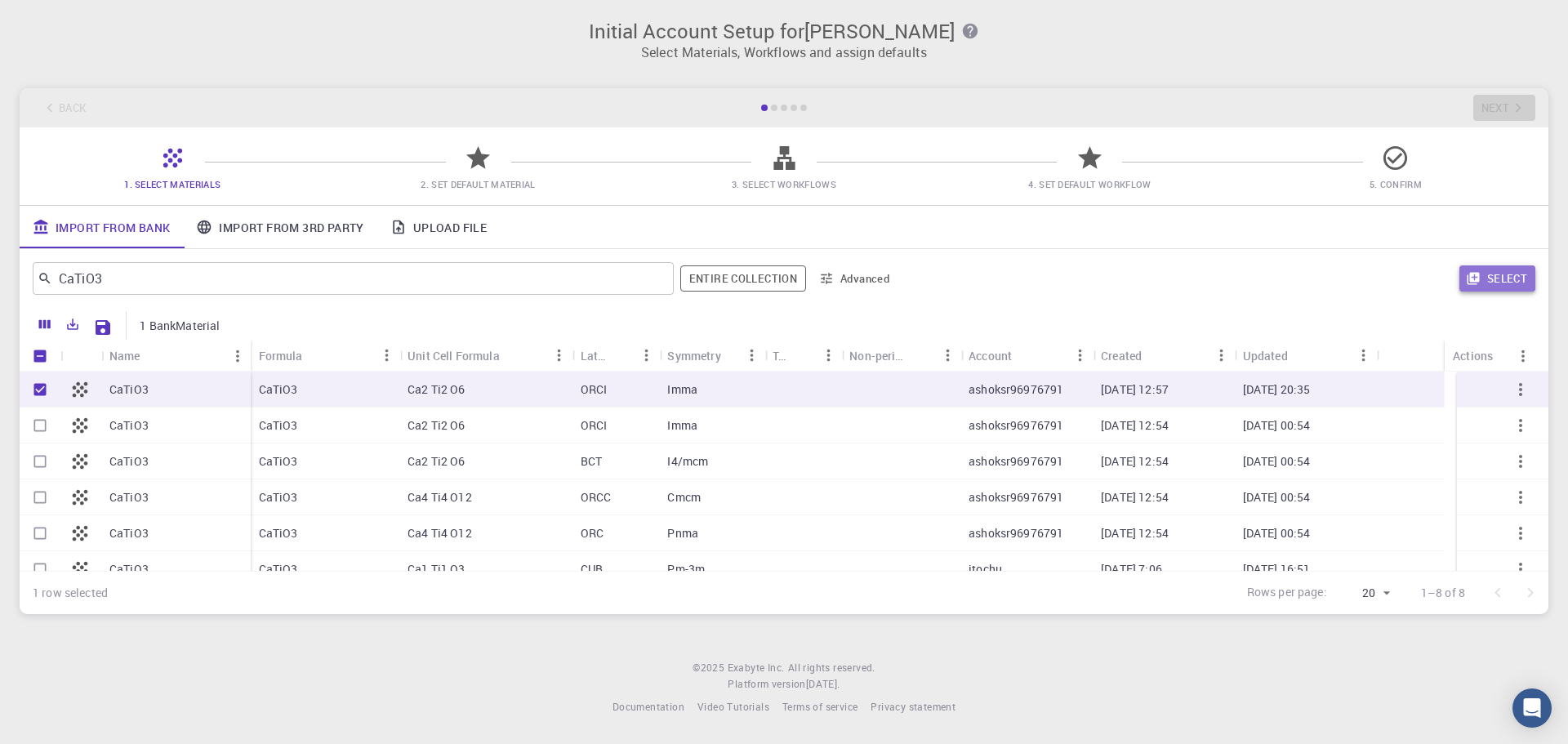
click at [1500, 282] on button "Select" at bounding box center [1497, 279] width 76 height 27
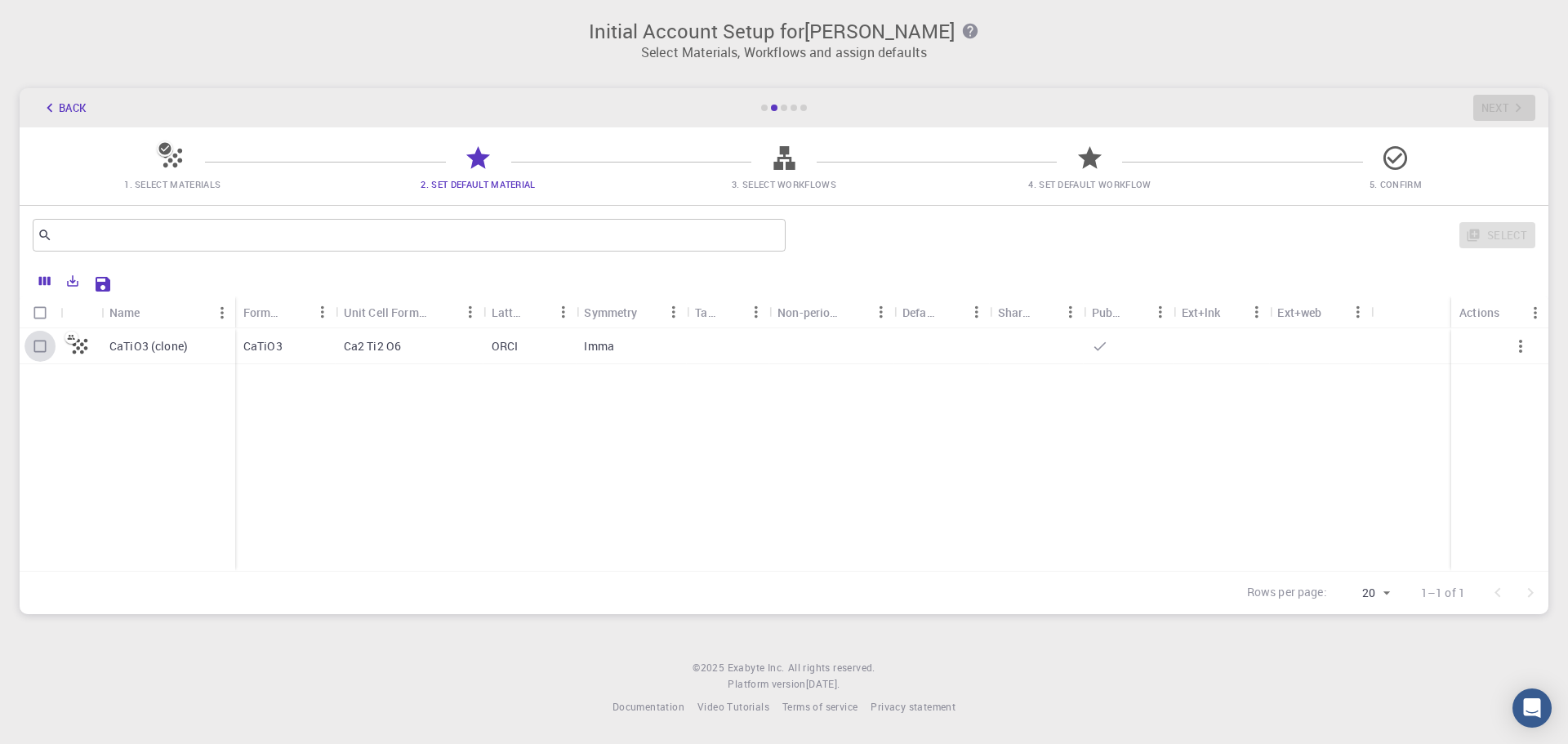
click at [45, 349] on input "Select row" at bounding box center [40, 346] width 31 height 31
checkbox input "true"
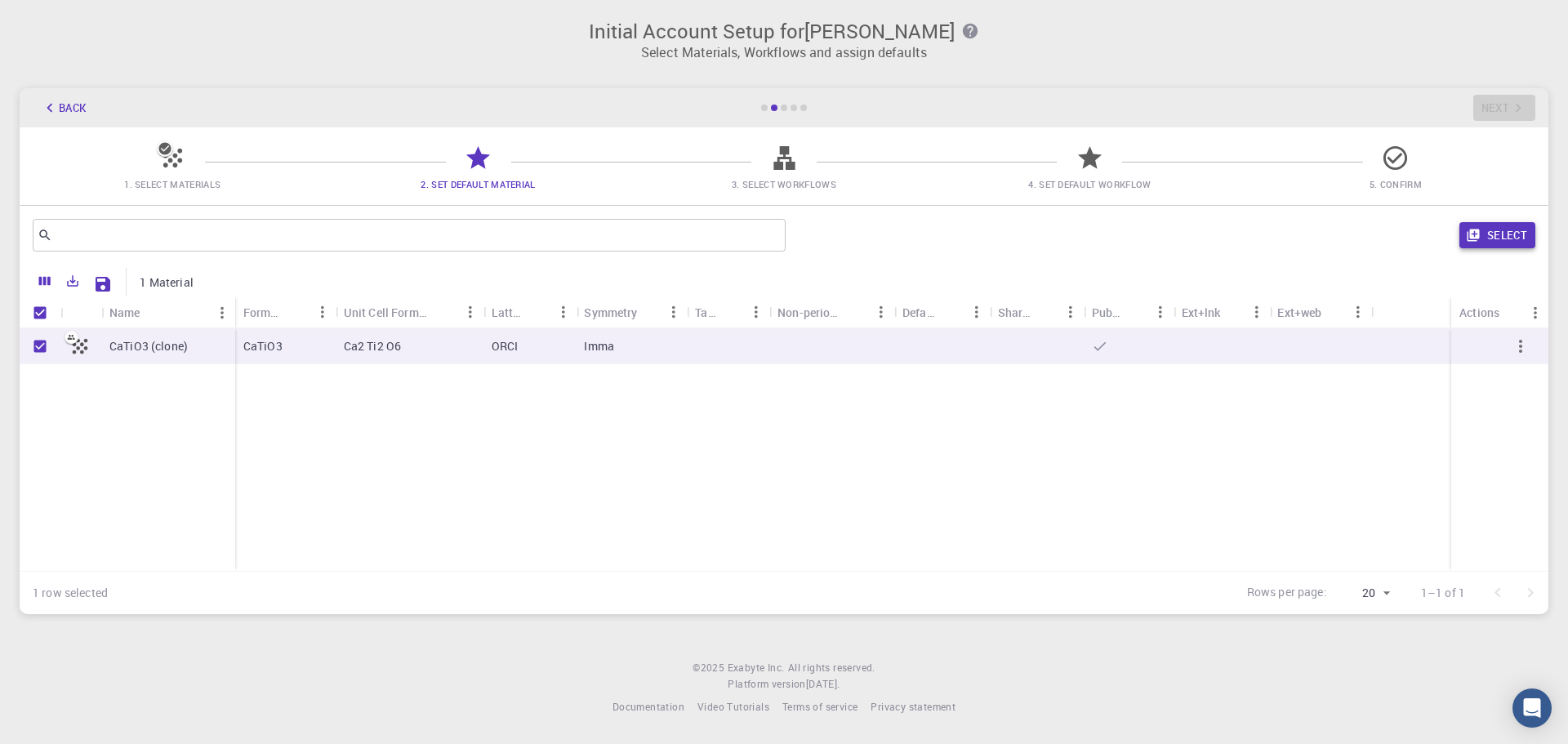
click at [1497, 238] on button "Select" at bounding box center [1497, 235] width 76 height 27
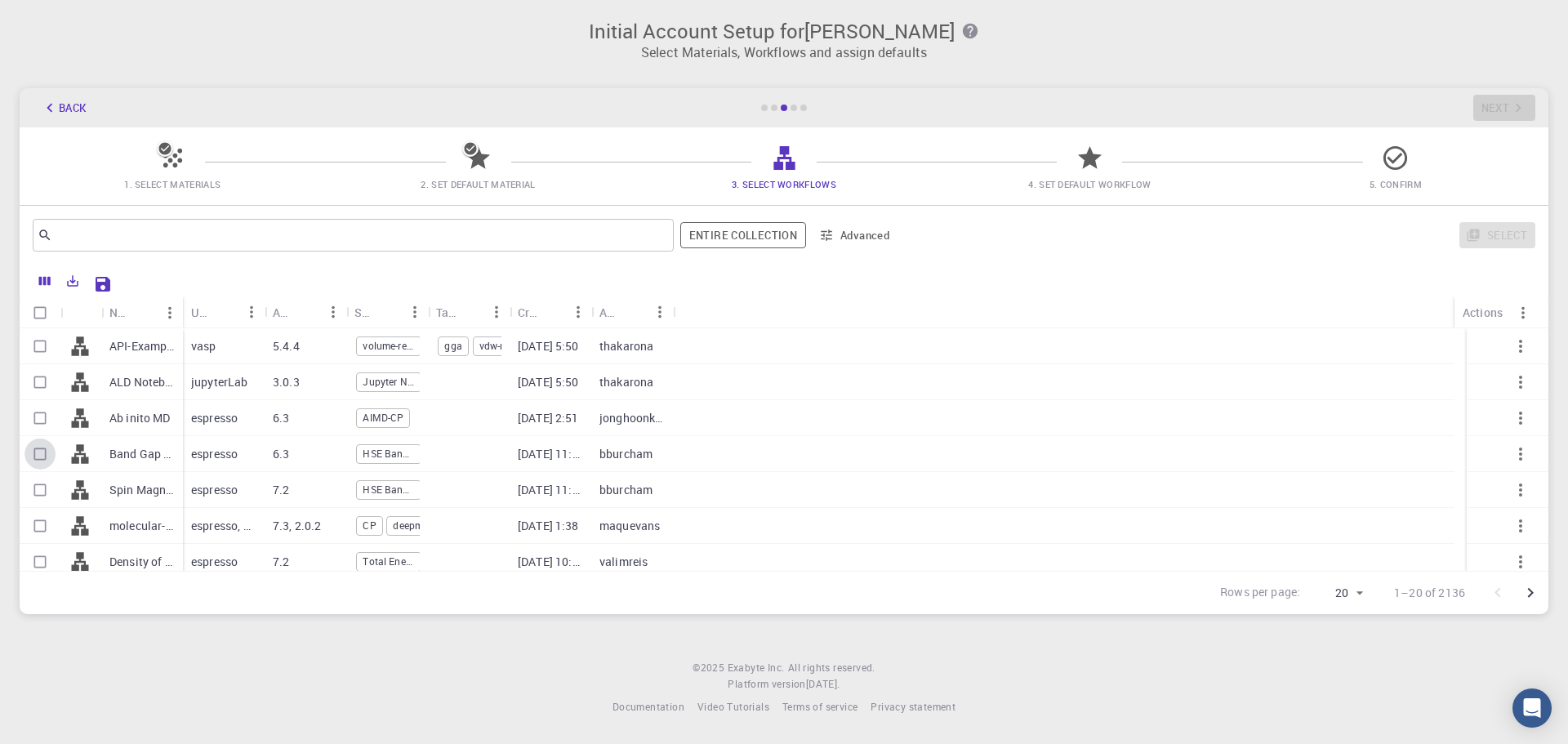
click at [40, 450] on input "Select row" at bounding box center [40, 454] width 31 height 31
checkbox input "true"
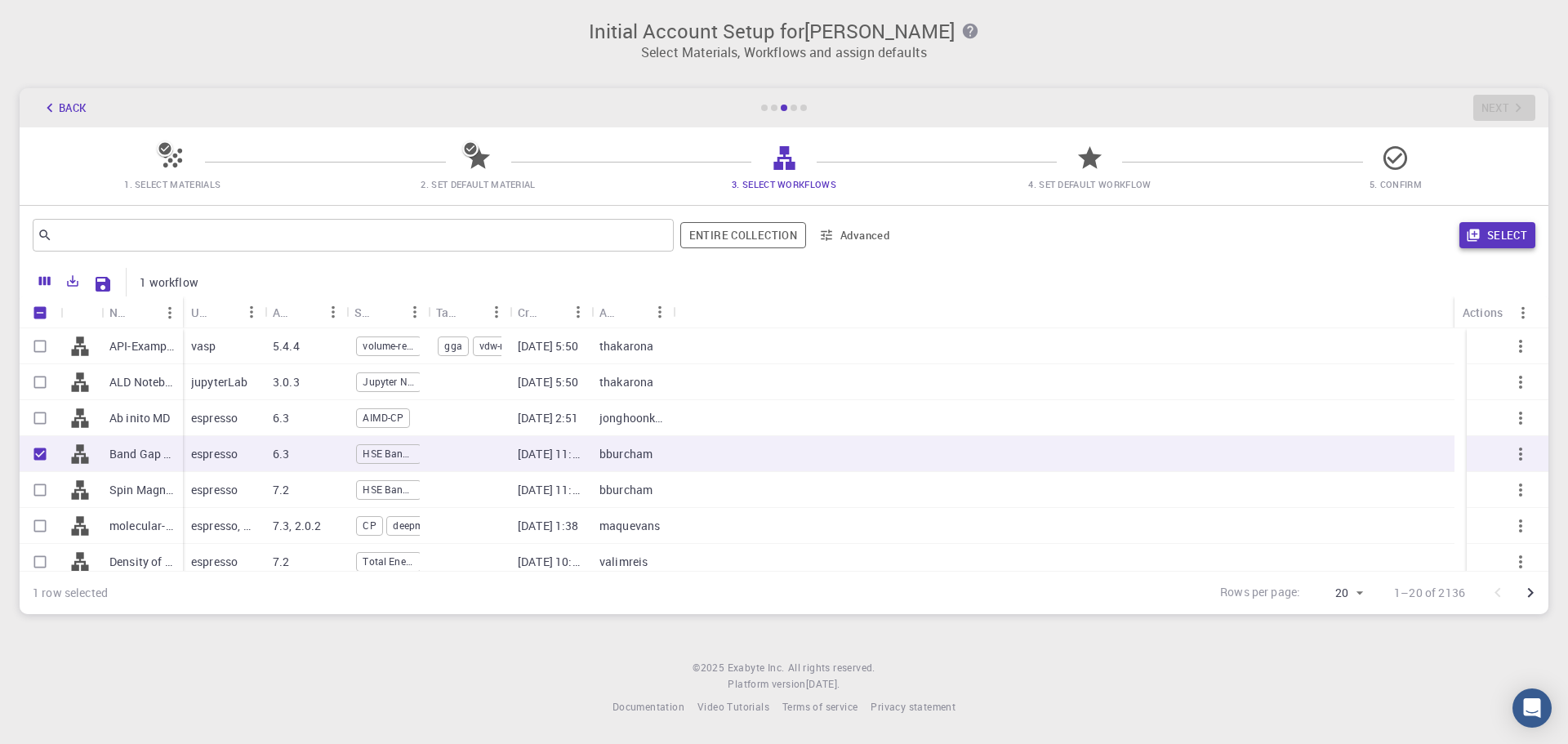
click at [1500, 230] on button "Select" at bounding box center [1497, 235] width 76 height 27
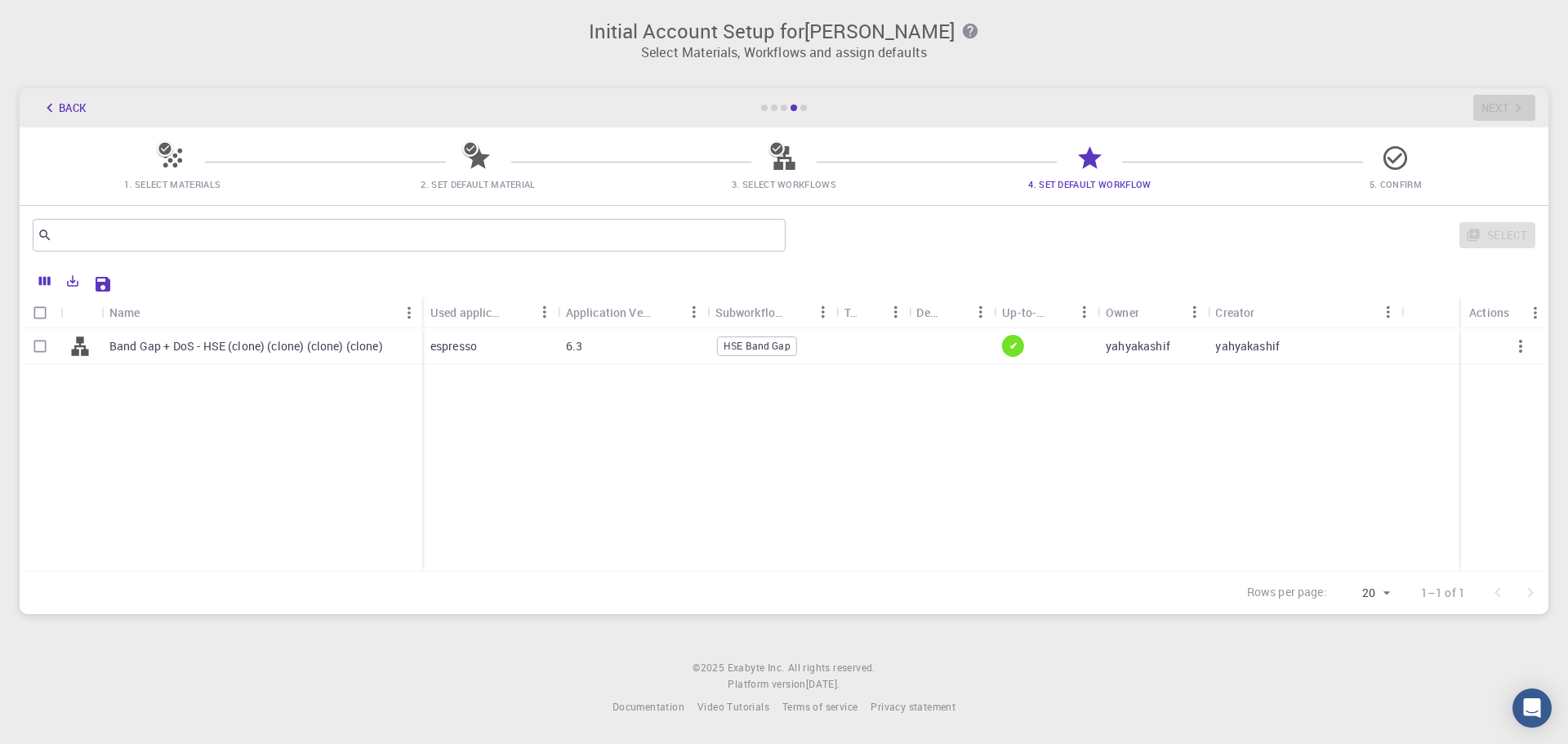
click at [745, 347] on span "HSE Band Gap" at bounding box center [757, 345] width 79 height 14
checkbox input "true"
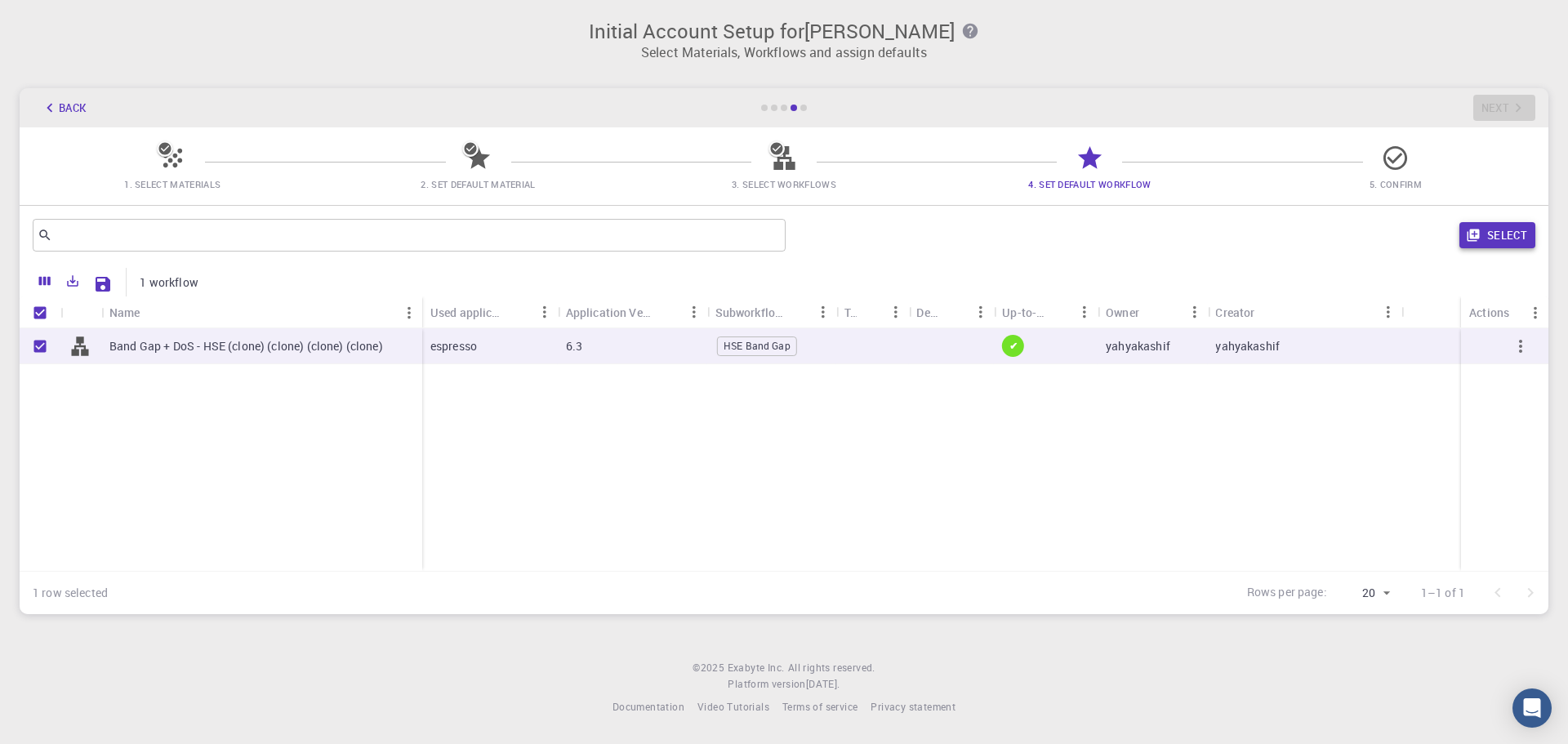
click at [1505, 239] on button "Select" at bounding box center [1497, 235] width 76 height 27
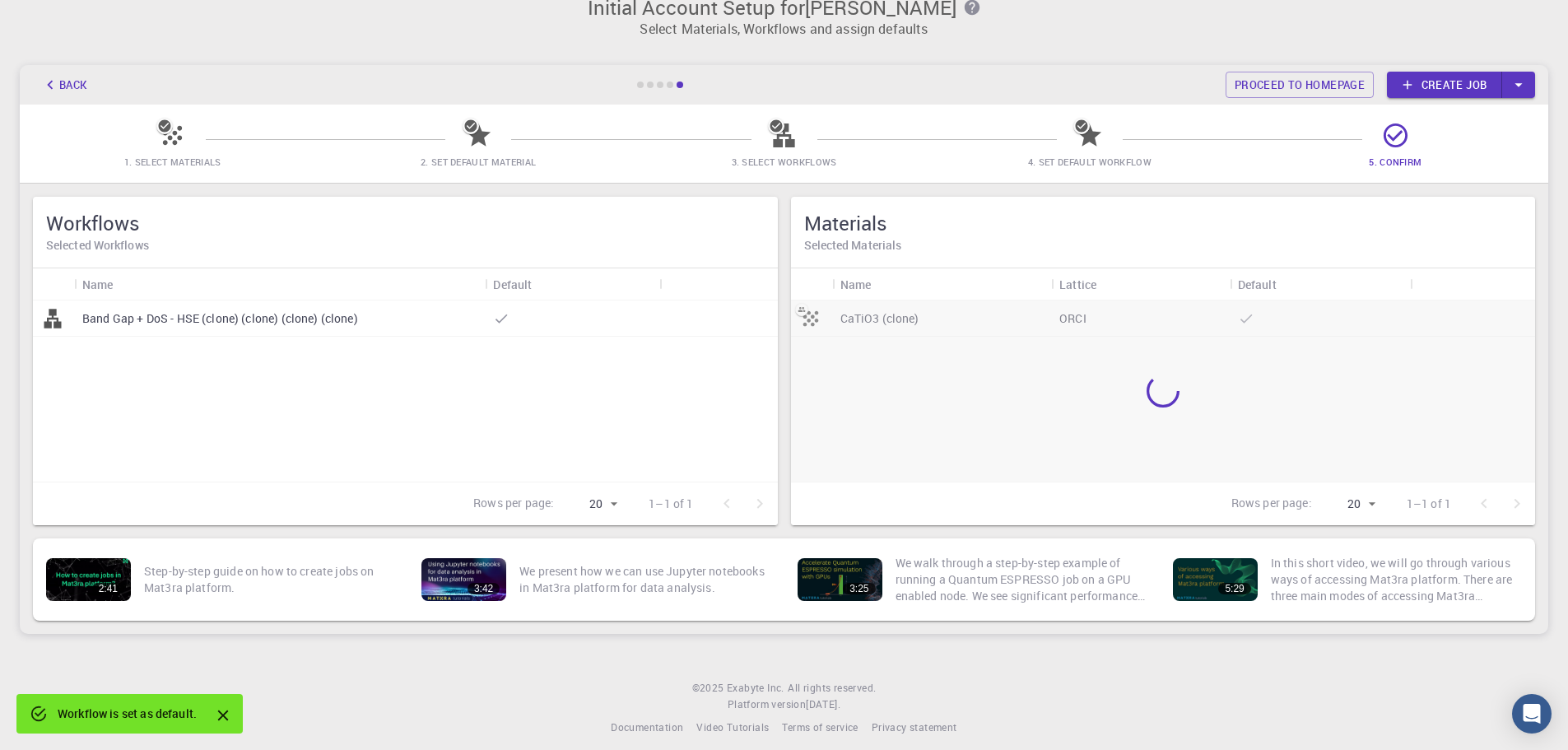
scroll to position [36, 0]
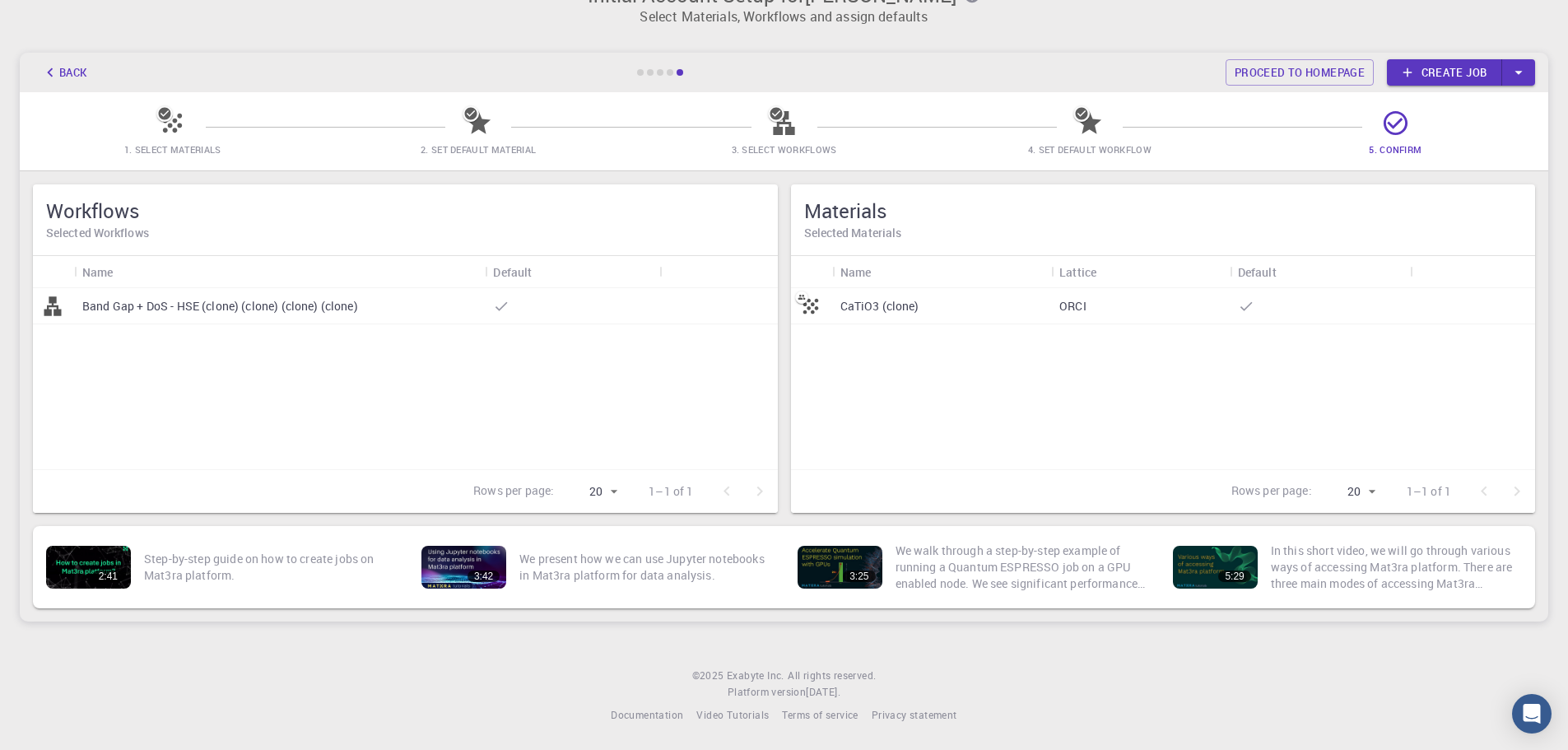
click at [868, 303] on p "CaTiO3 (clone)" at bounding box center [879, 306] width 79 height 16
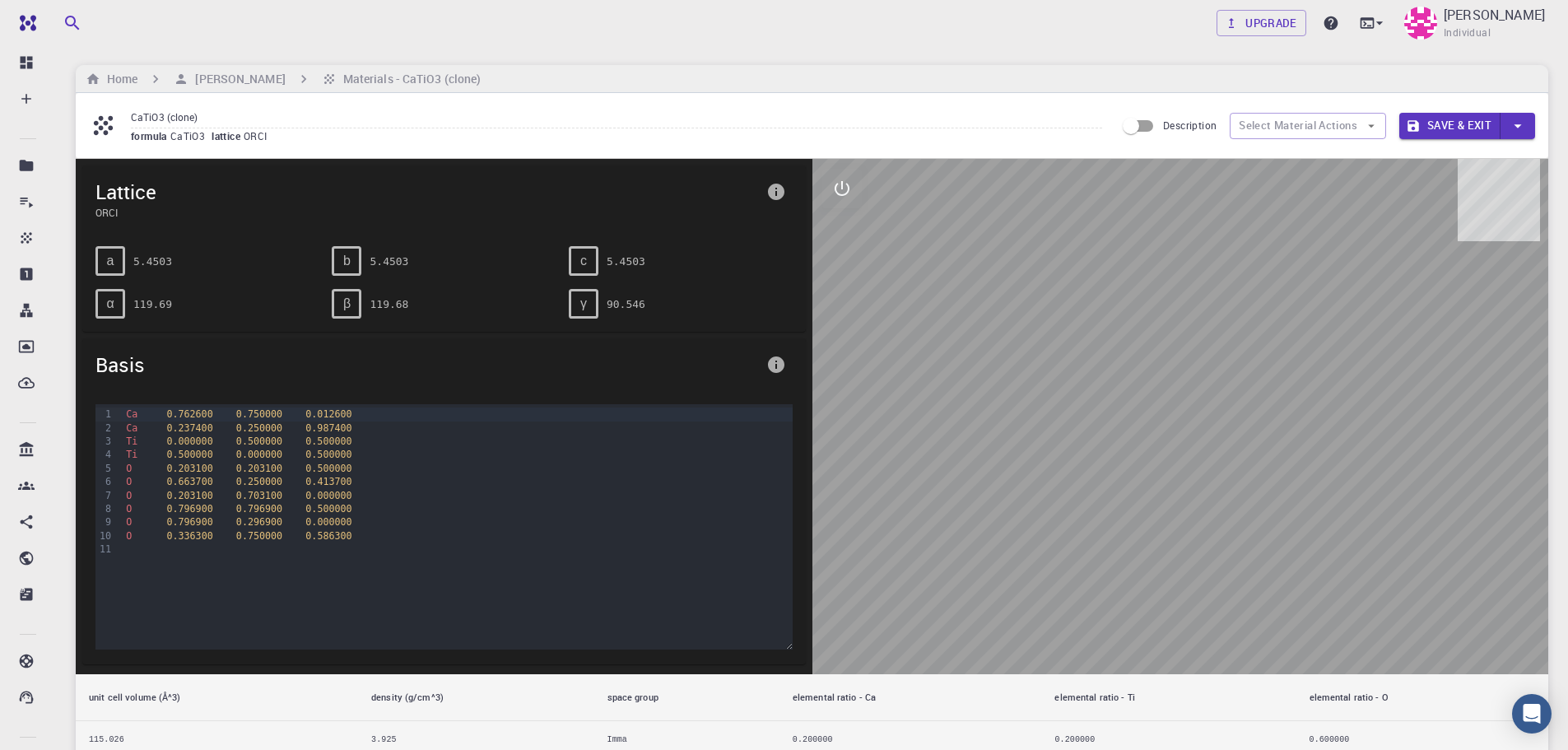
drag, startPoint x: 917, startPoint y: 472, endPoint x: 887, endPoint y: 389, distance: 88.3
click at [887, 389] on div at bounding box center [1180, 416] width 737 height 515
drag, startPoint x: 1079, startPoint y: 463, endPoint x: 983, endPoint y: 365, distance: 137.2
drag, startPoint x: 983, startPoint y: 365, endPoint x: 1061, endPoint y: 439, distance: 107.5
click at [1061, 439] on div at bounding box center [1180, 416] width 737 height 515
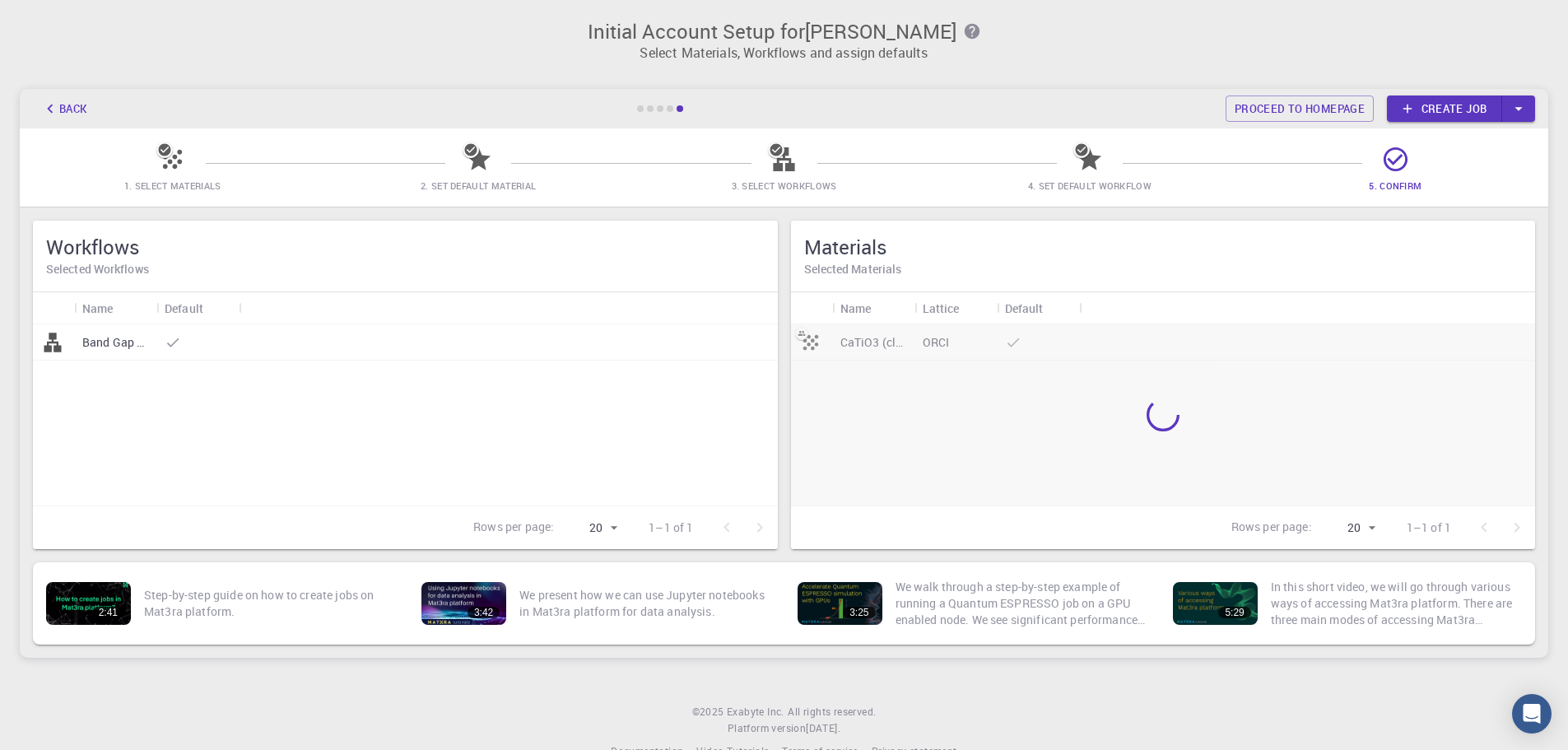
scroll to position [36, 0]
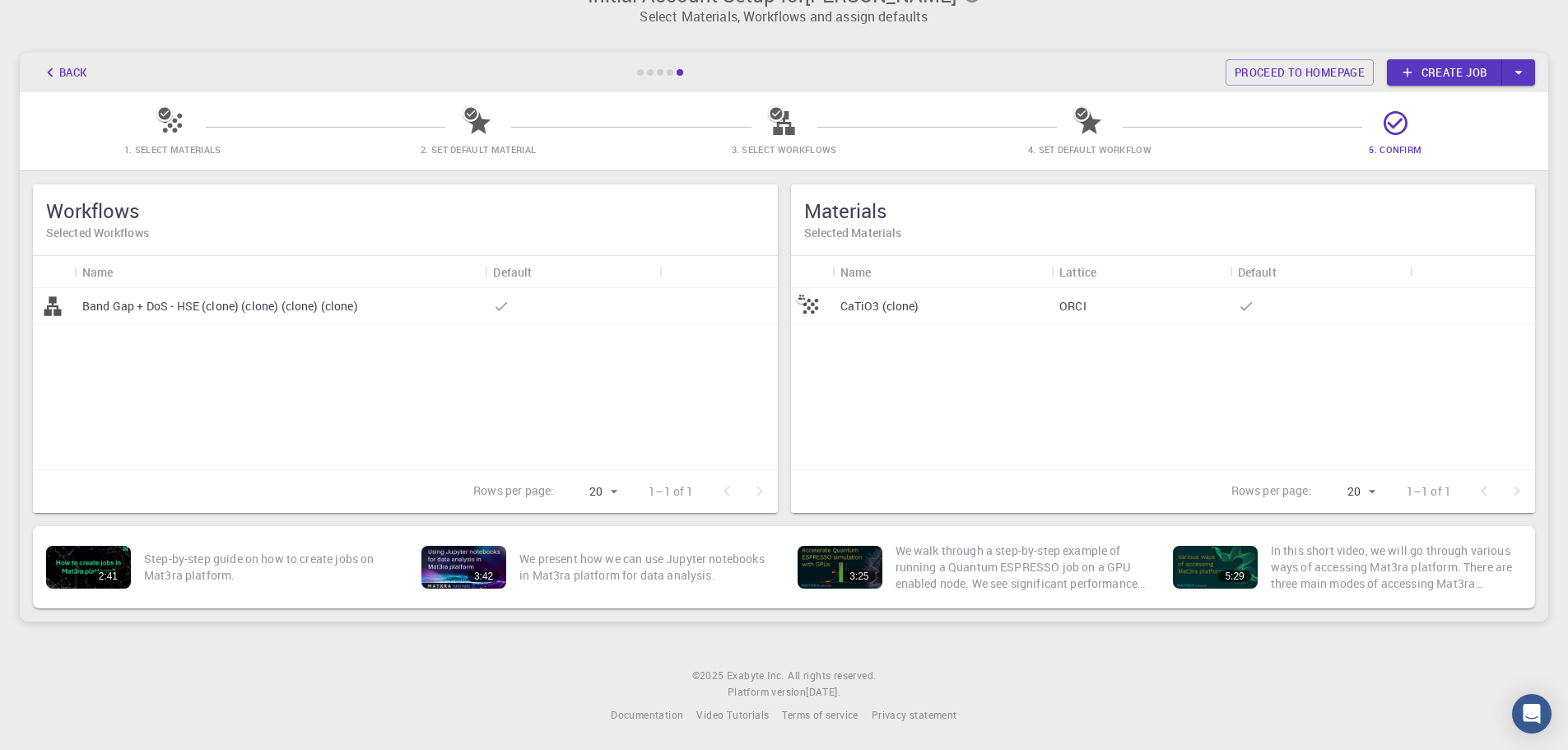
click at [138, 305] on p "Band Gap + DoS - HSE (clone) (clone) (clone) (clone)" at bounding box center [220, 306] width 276 height 16
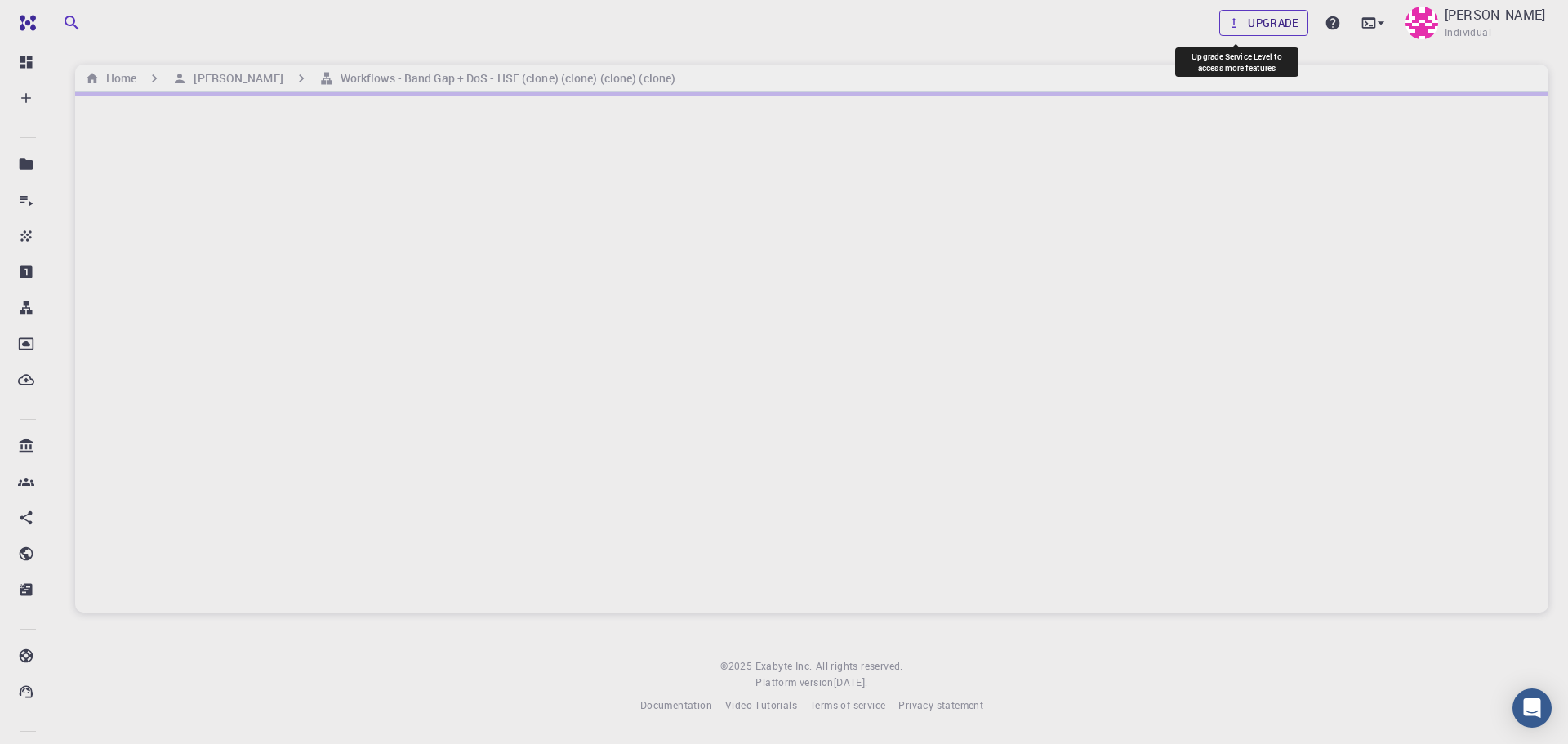
click at [1244, 21] on link "Upgrade" at bounding box center [1264, 23] width 89 height 27
